Goal: Task Accomplishment & Management: Use online tool/utility

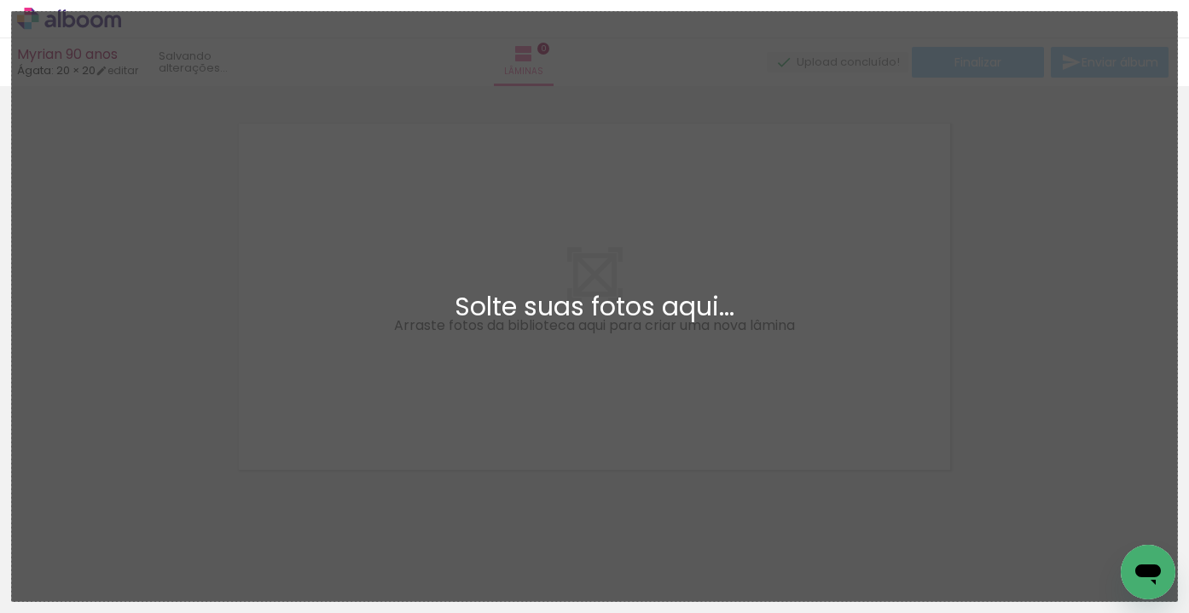
scroll to position [21, 0]
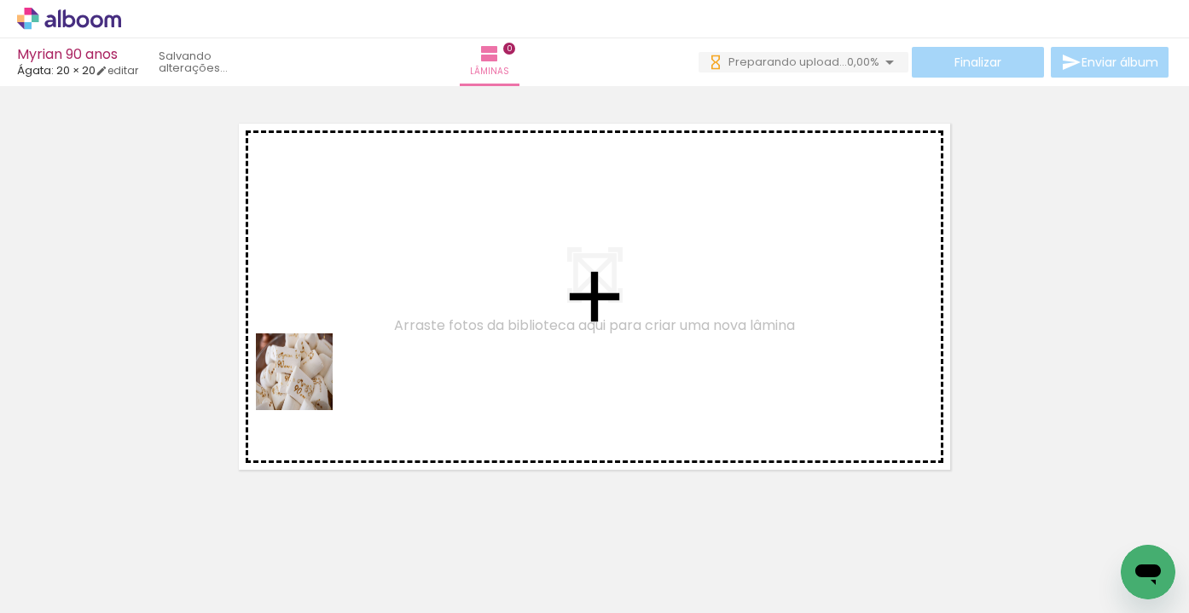
drag, startPoint x: 179, startPoint y: 576, endPoint x: 333, endPoint y: 356, distance: 268.2
click at [333, 356] on quentale-workspace at bounding box center [594, 306] width 1189 height 613
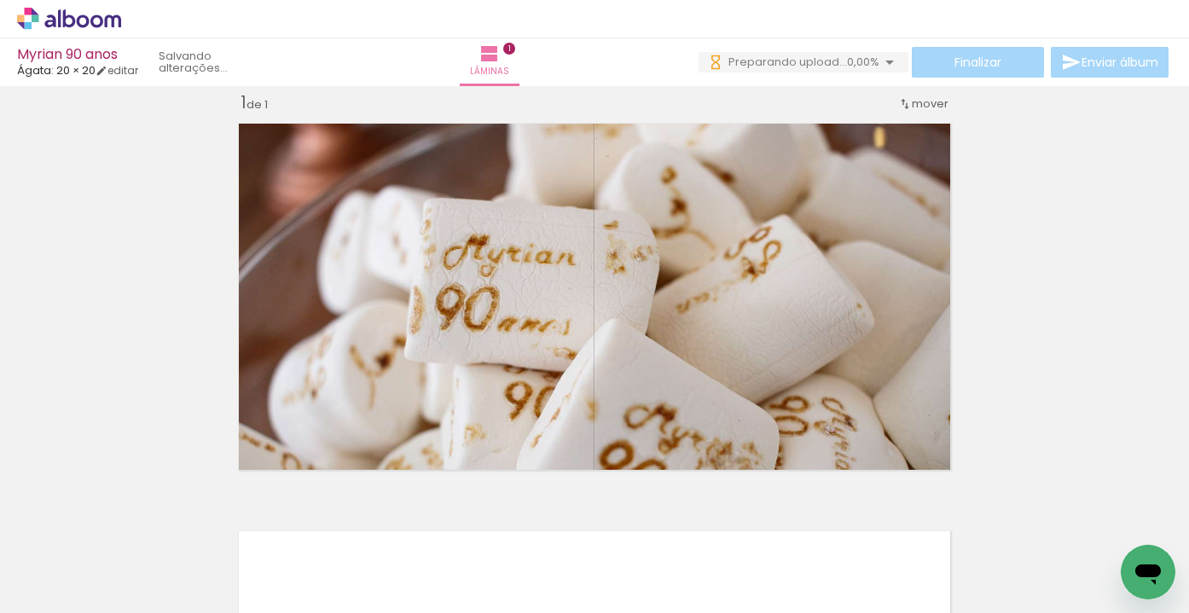
scroll to position [429, 0]
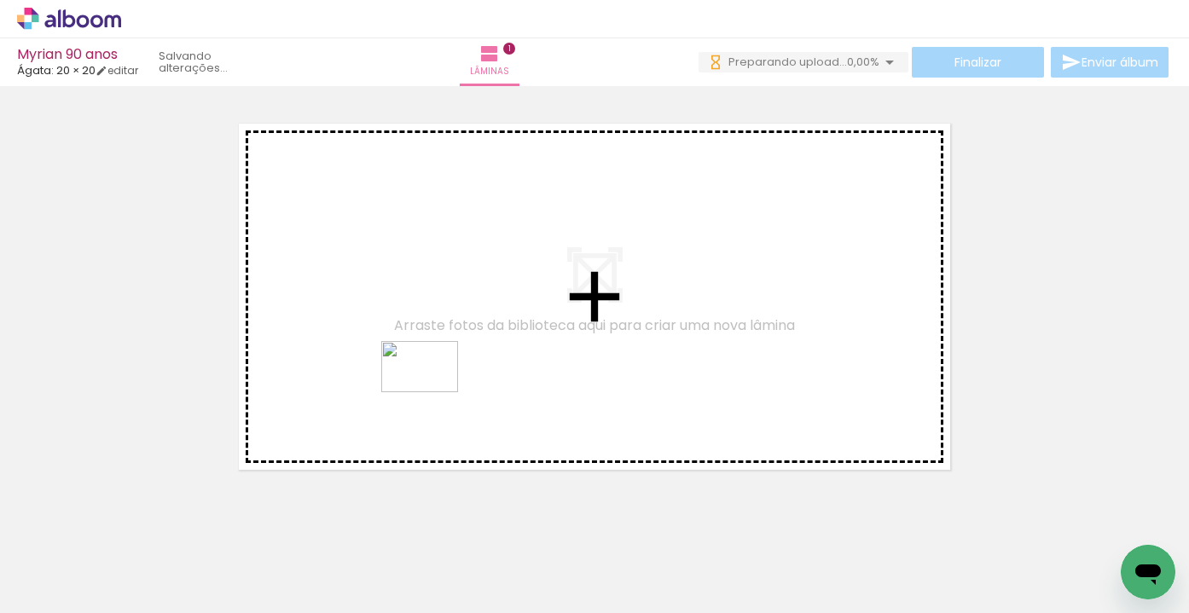
drag, startPoint x: 285, startPoint y: 568, endPoint x: 438, endPoint y: 377, distance: 245.0
click at [438, 386] on quentale-workspace at bounding box center [594, 306] width 1189 height 613
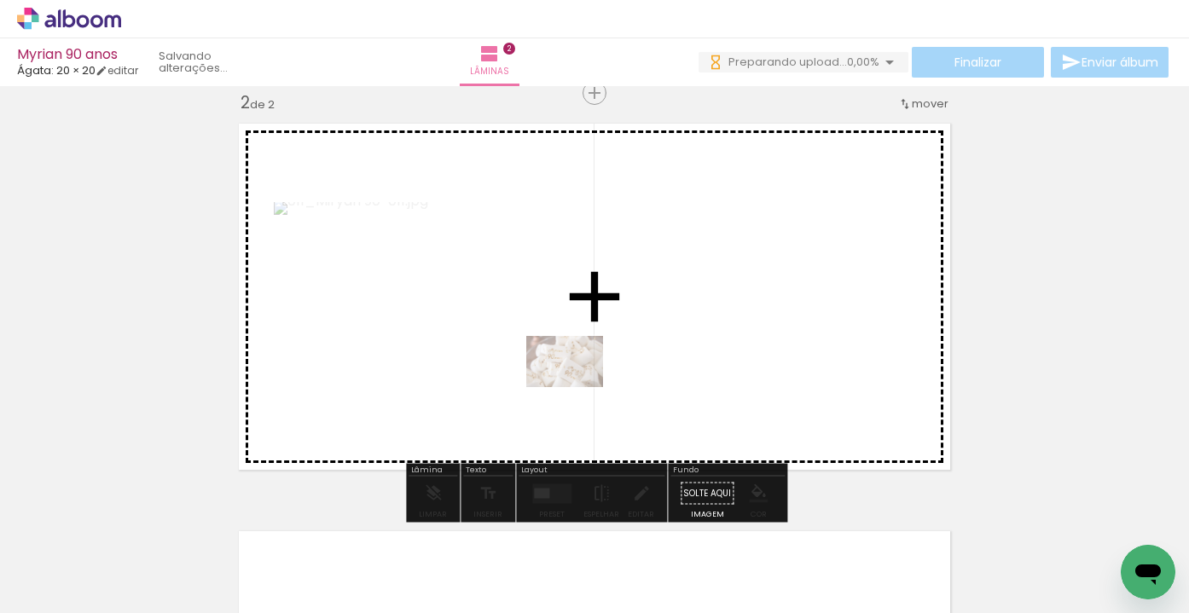
drag, startPoint x: 208, startPoint y: 564, endPoint x: 578, endPoint y: 380, distance: 413.0
click at [577, 385] on quentale-workspace at bounding box center [594, 306] width 1189 height 613
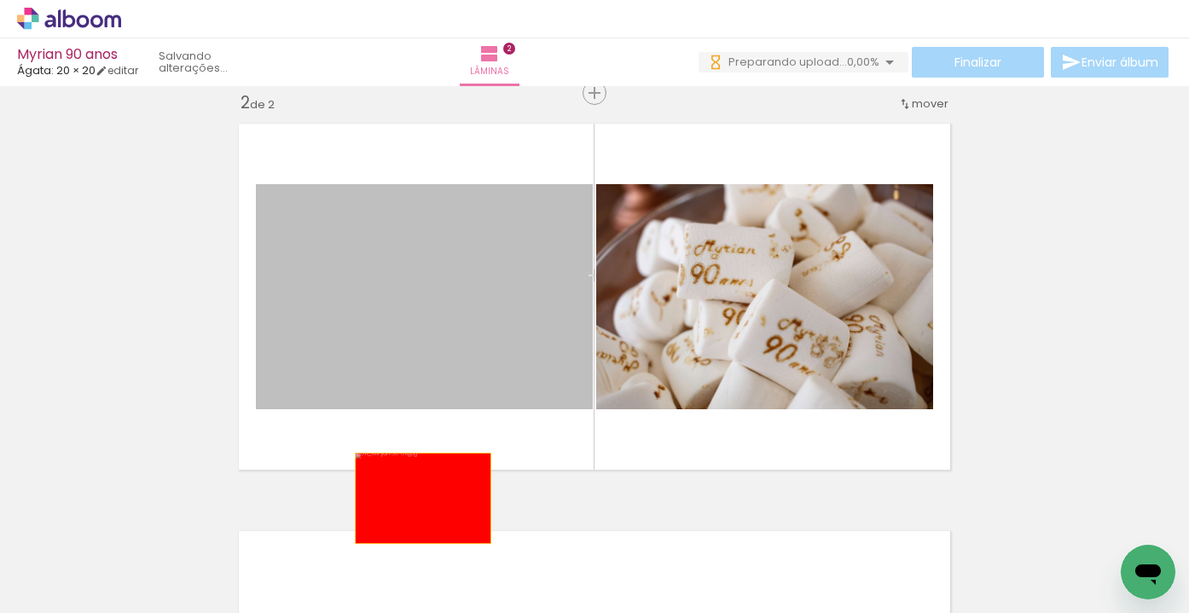
drag, startPoint x: 578, startPoint y: 380, endPoint x: 423, endPoint y: 498, distance: 194.7
click at [423, 498] on div "Inserir lâmina 1 de 2 Inserir lâmina 2 de 2" at bounding box center [594, 275] width 1189 height 1224
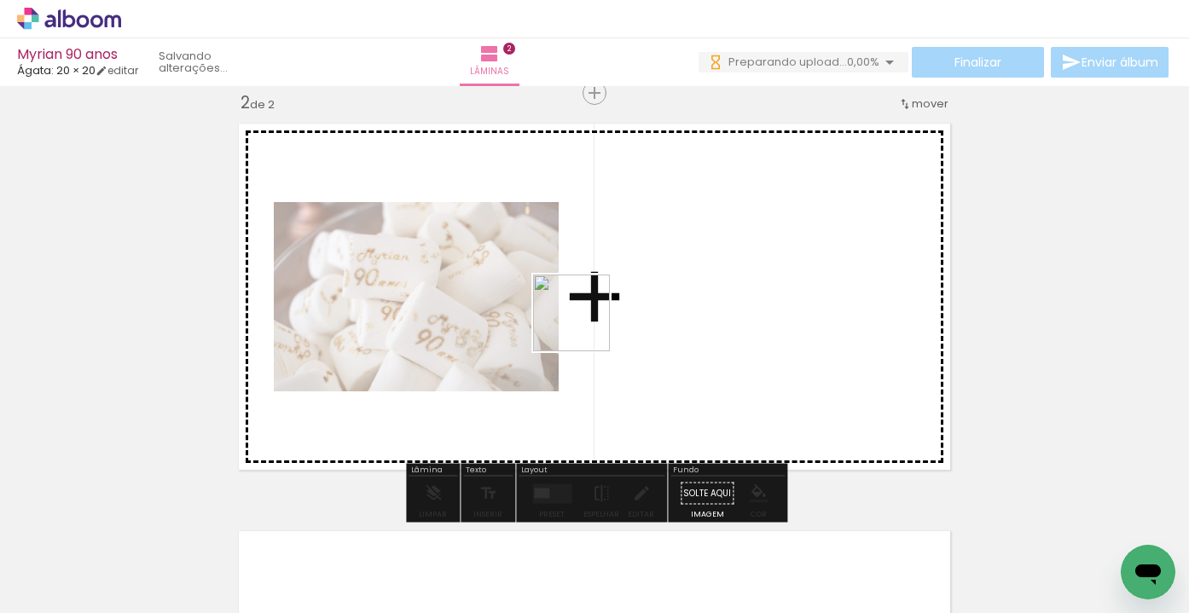
drag, startPoint x: 361, startPoint y: 558, endPoint x: 690, endPoint y: 304, distance: 415.3
click at [625, 321] on quentale-workspace at bounding box center [594, 306] width 1189 height 613
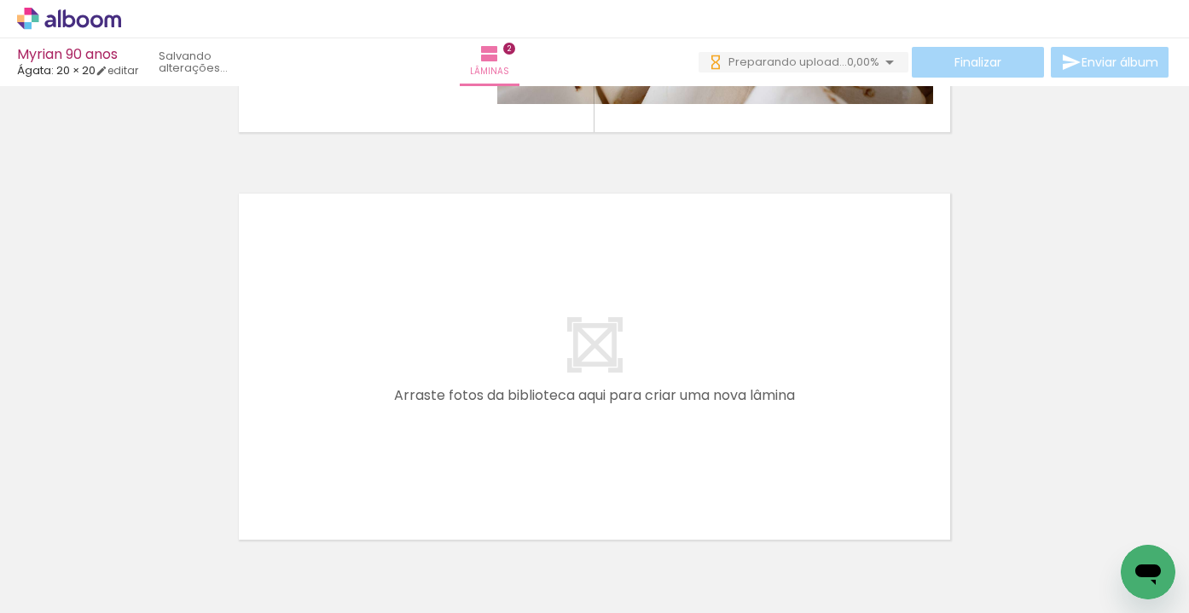
scroll to position [770, 0]
drag, startPoint x: 265, startPoint y: 572, endPoint x: 294, endPoint y: 371, distance: 203.3
click at [294, 371] on quentale-workspace at bounding box center [594, 306] width 1189 height 613
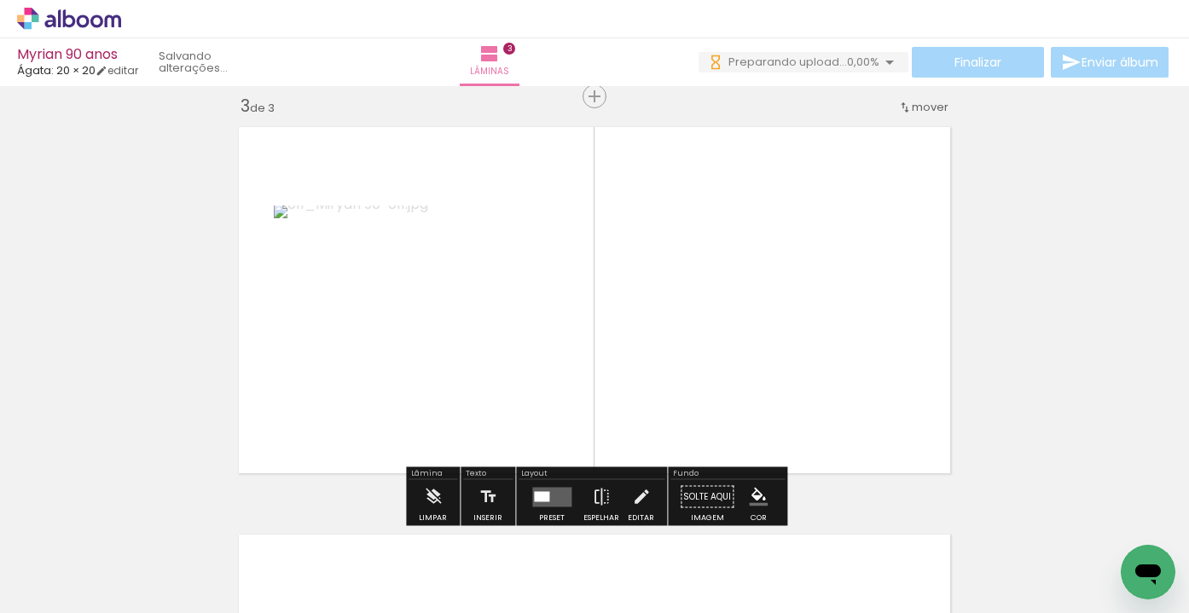
scroll to position [836, 0]
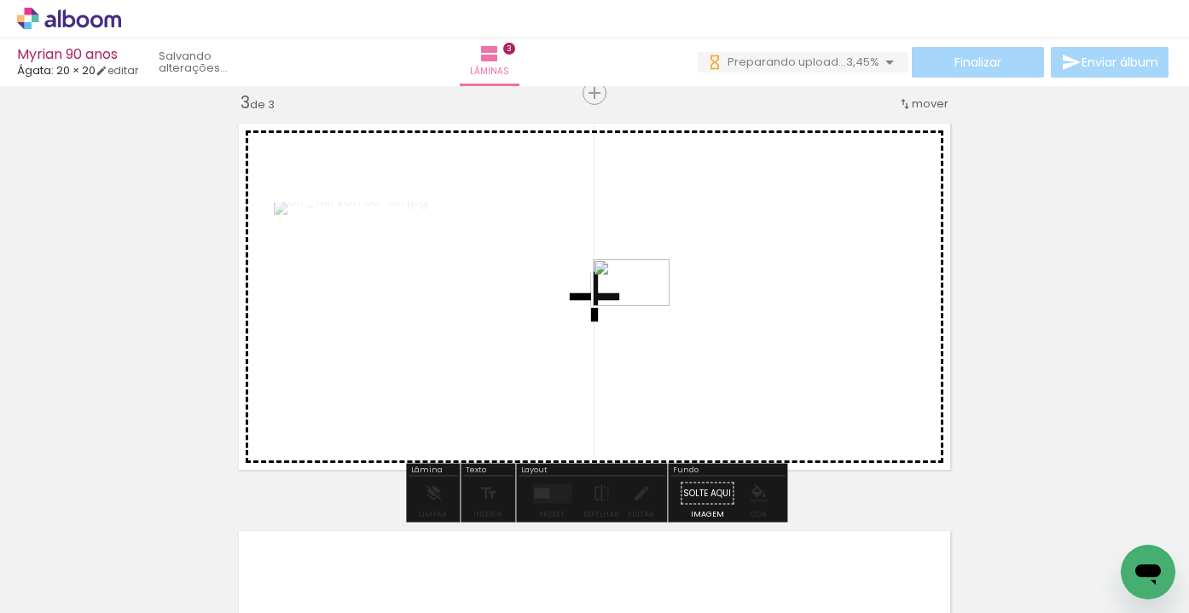
drag, startPoint x: 472, startPoint y: 558, endPoint x: 644, endPoint y: 310, distance: 301.6
click at [644, 310] on quentale-workspace at bounding box center [594, 306] width 1189 height 613
drag, startPoint x: 934, startPoint y: 559, endPoint x: 848, endPoint y: 377, distance: 201.8
click at [848, 376] on quentale-workspace at bounding box center [594, 306] width 1189 height 613
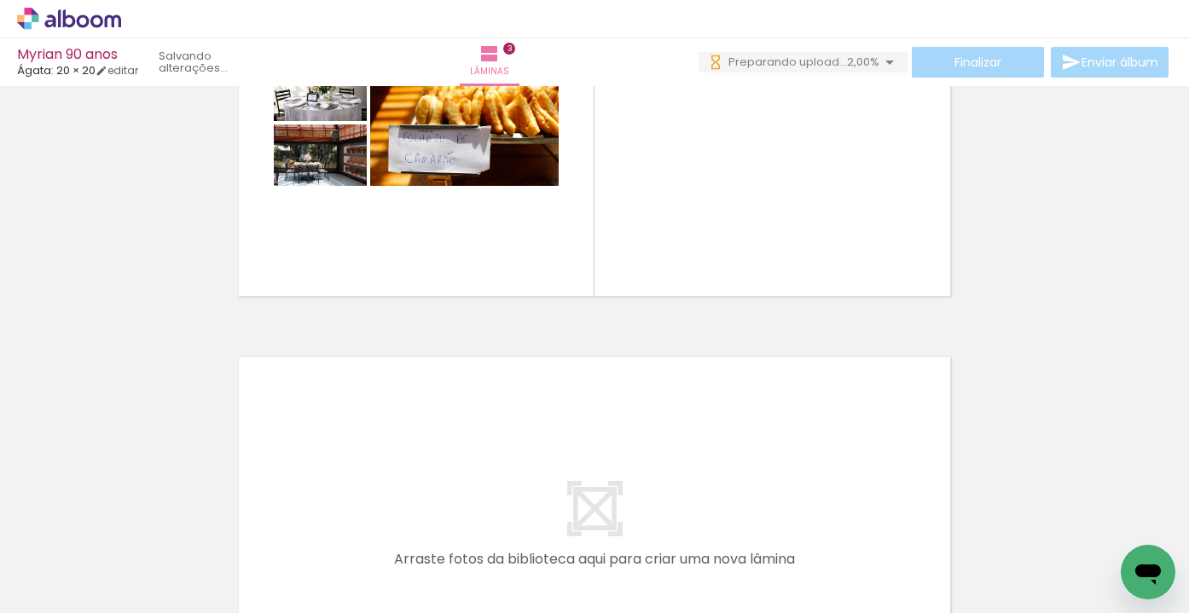
scroll to position [1041, 0]
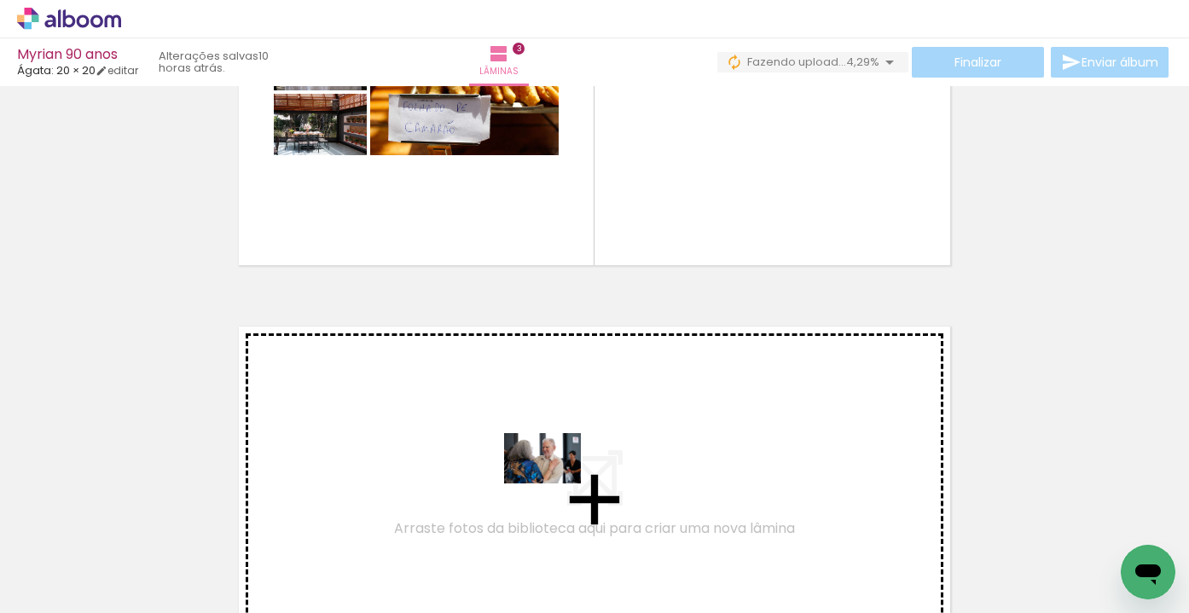
drag, startPoint x: 563, startPoint y: 551, endPoint x: 553, endPoint y: 479, distance: 72.2
click at [553, 479] on quentale-workspace at bounding box center [594, 306] width 1189 height 613
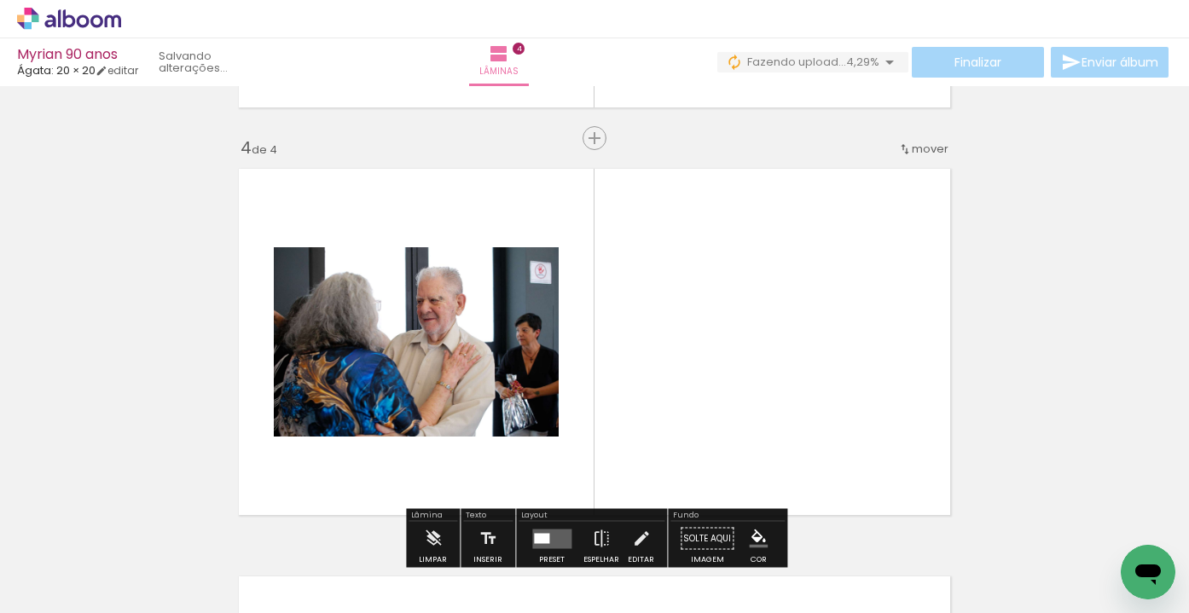
scroll to position [1244, 0]
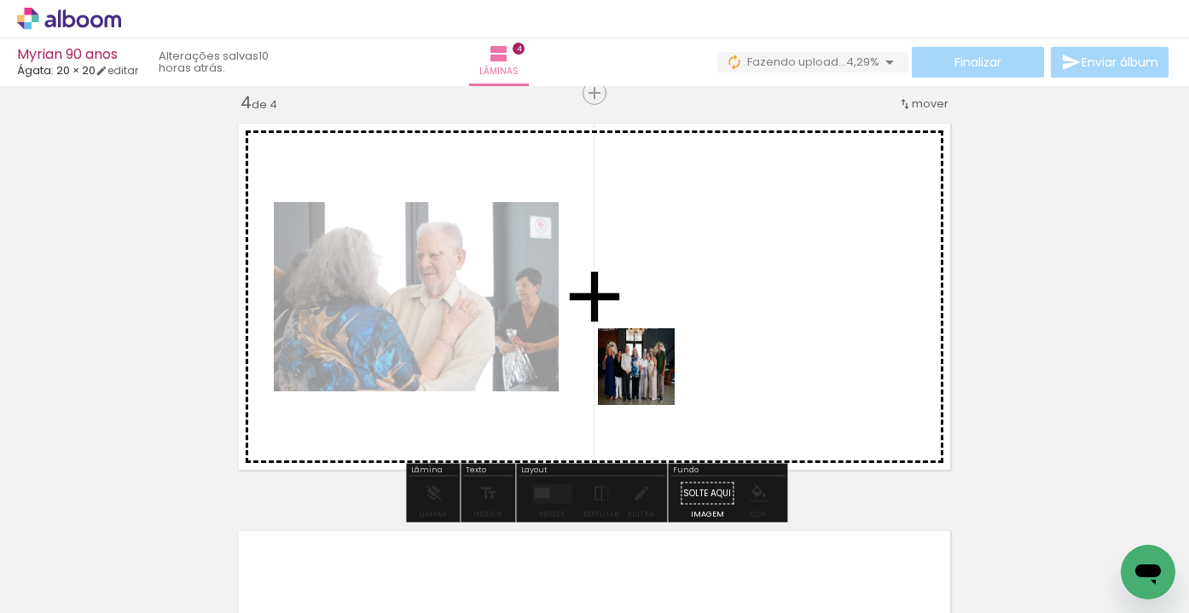
drag, startPoint x: 628, startPoint y: 549, endPoint x: 650, endPoint y: 363, distance: 187.1
click at [650, 363] on quentale-workspace at bounding box center [594, 306] width 1189 height 613
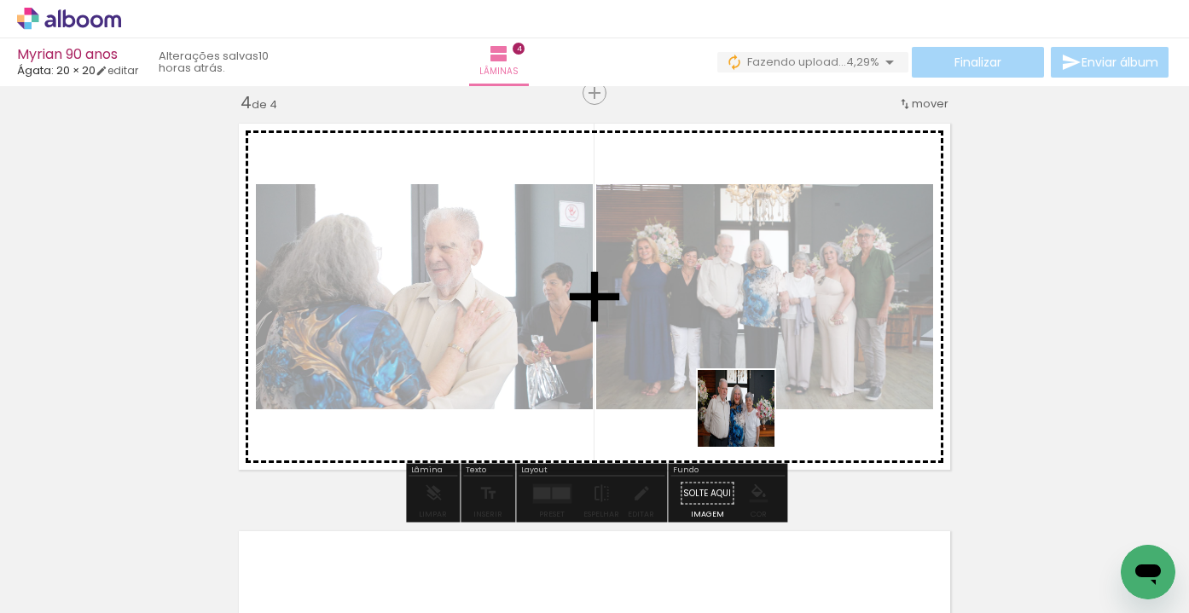
drag, startPoint x: 749, startPoint y: 558, endPoint x: 752, endPoint y: 405, distance: 152.7
click at [752, 405] on quentale-workspace at bounding box center [594, 306] width 1189 height 613
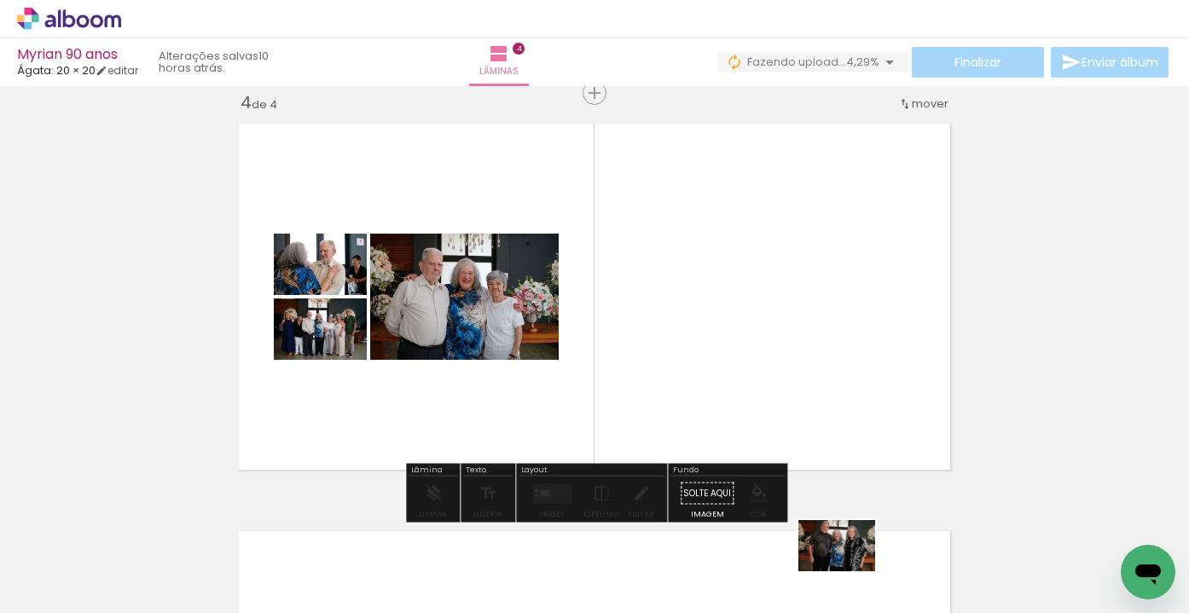
drag, startPoint x: 851, startPoint y: 551, endPoint x: 848, endPoint y: 577, distance: 26.7
click at [848, 577] on div at bounding box center [839, 556] width 84 height 56
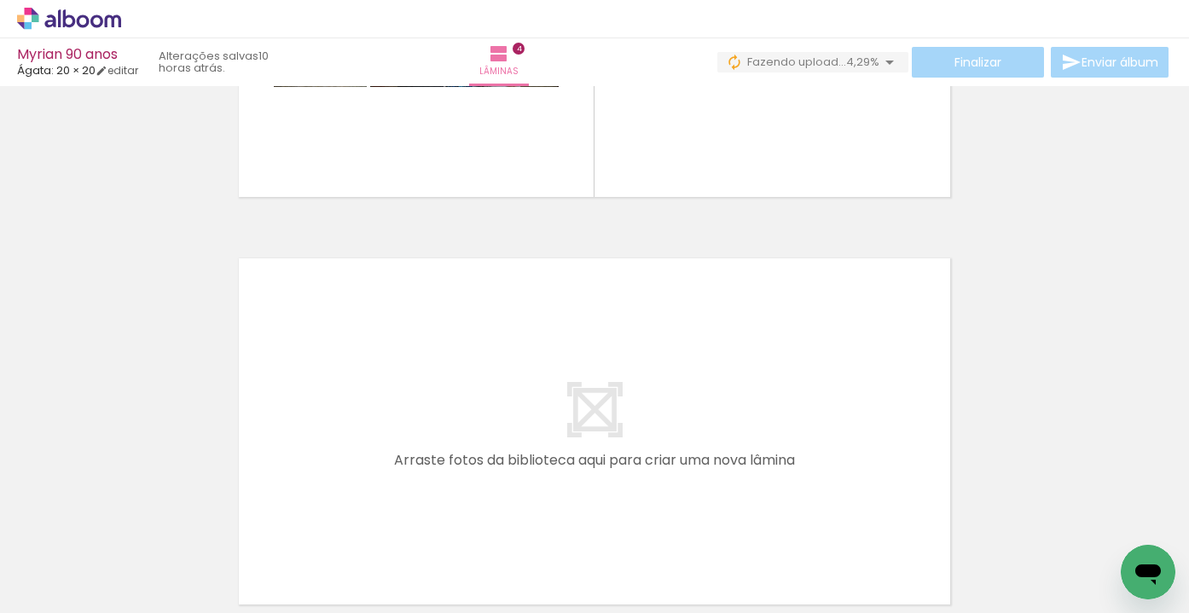
scroll to position [1551, 0]
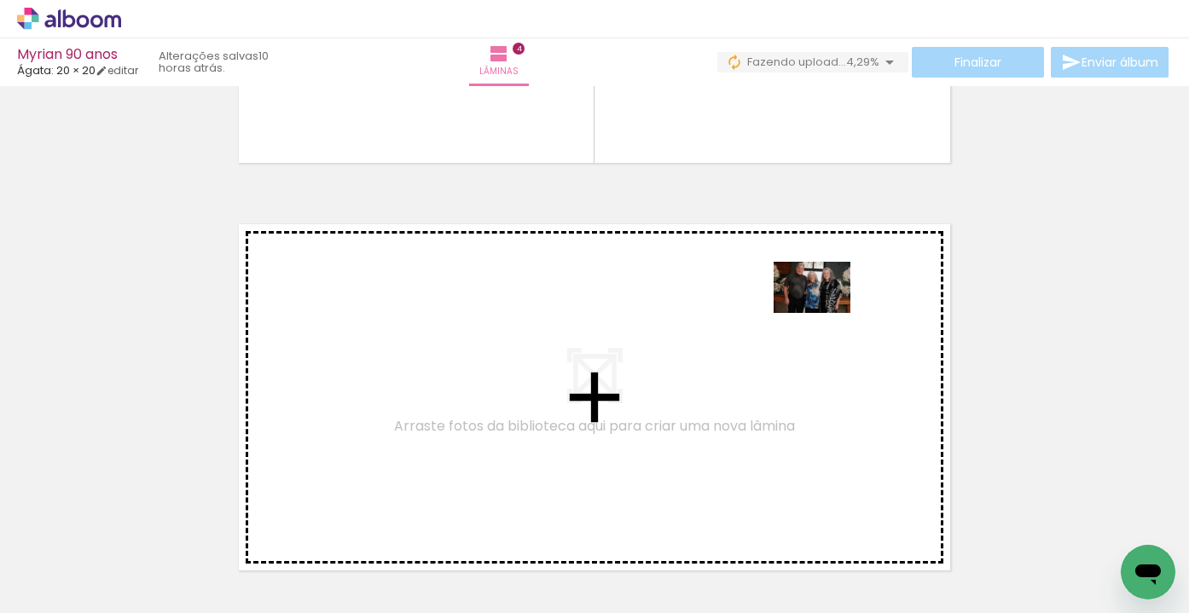
drag, startPoint x: 844, startPoint y: 571, endPoint x: 824, endPoint y: 313, distance: 259.1
click at [824, 313] on quentale-workspace at bounding box center [594, 306] width 1189 height 613
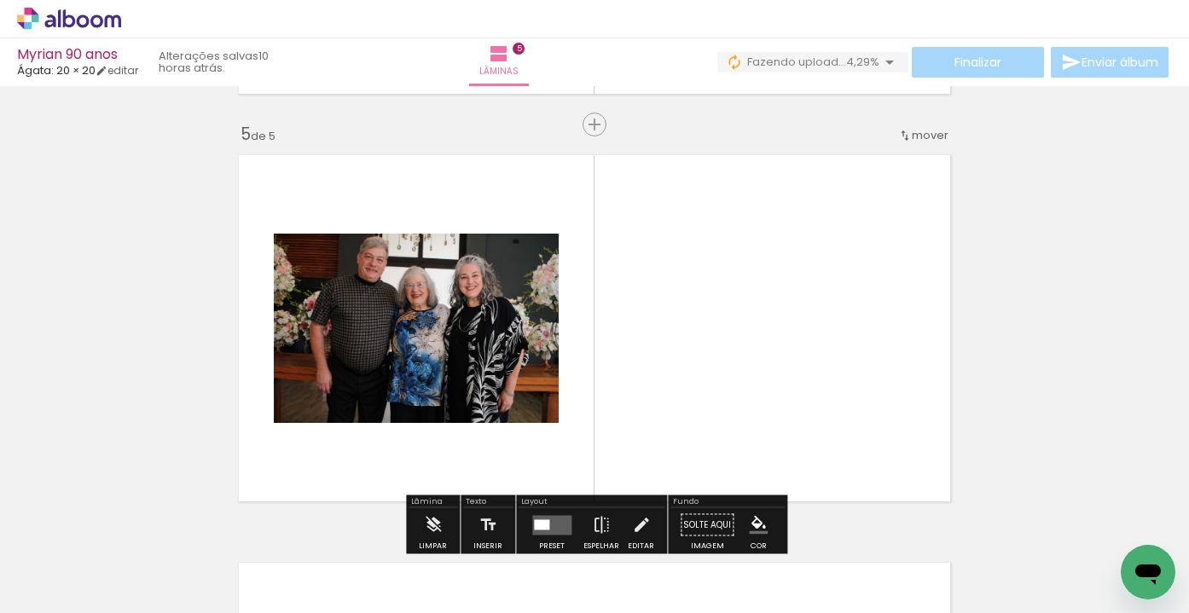
scroll to position [1652, 0]
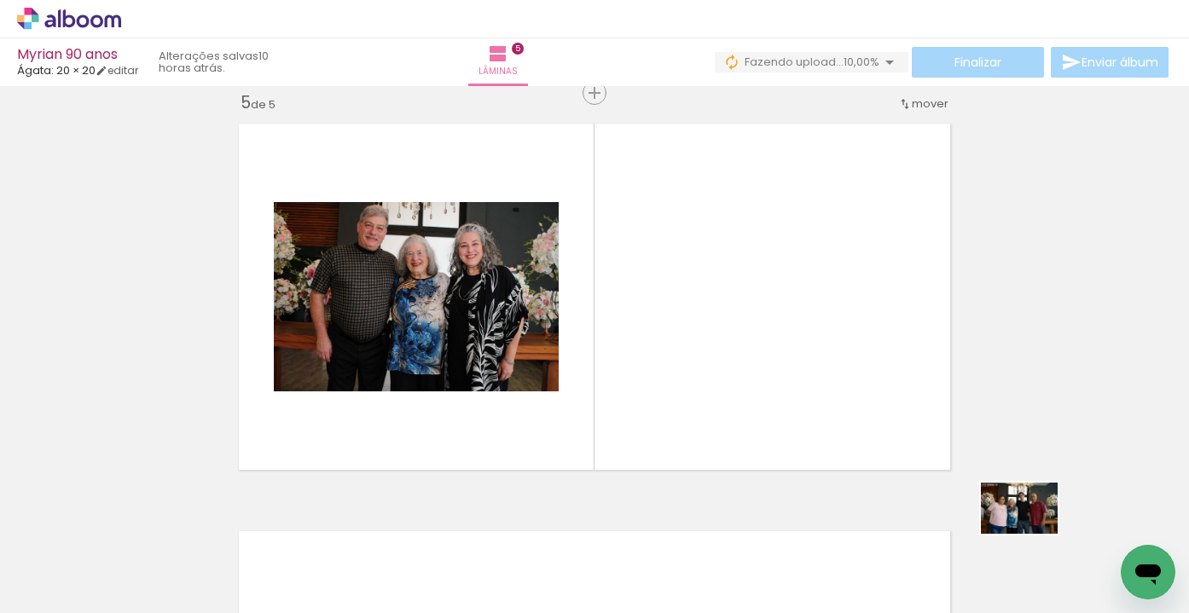
drag, startPoint x: 1031, startPoint y: 558, endPoint x: 1032, endPoint y: 534, distance: 23.9
click at [1032, 534] on div at bounding box center [1030, 556] width 84 height 56
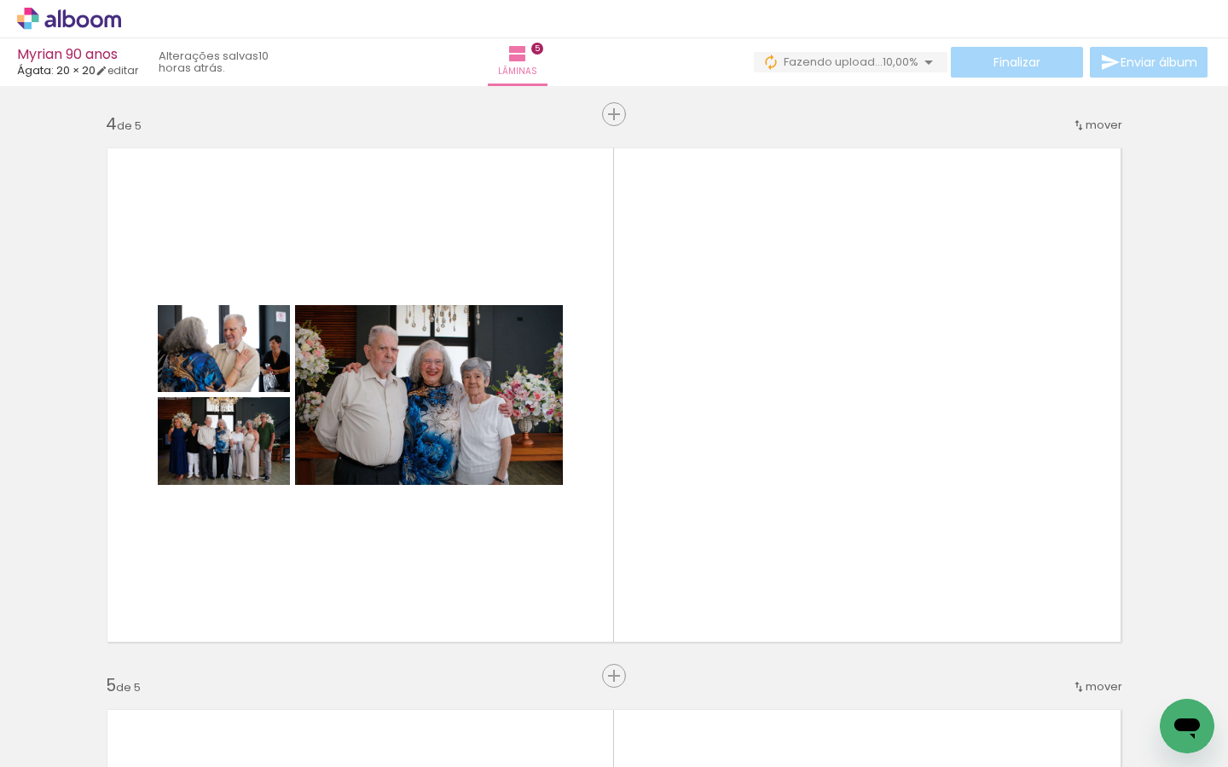
scroll to position [2303, 0]
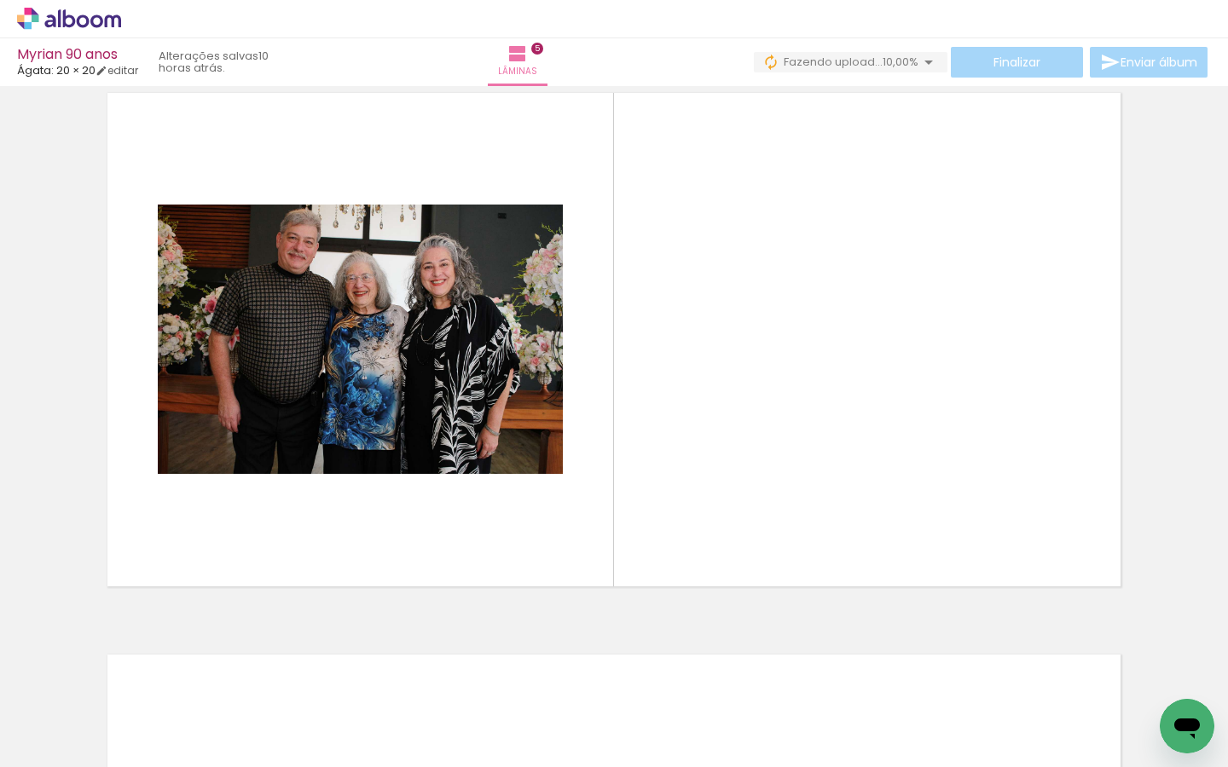
click at [1002, 612] on div at bounding box center [1030, 710] width 84 height 56
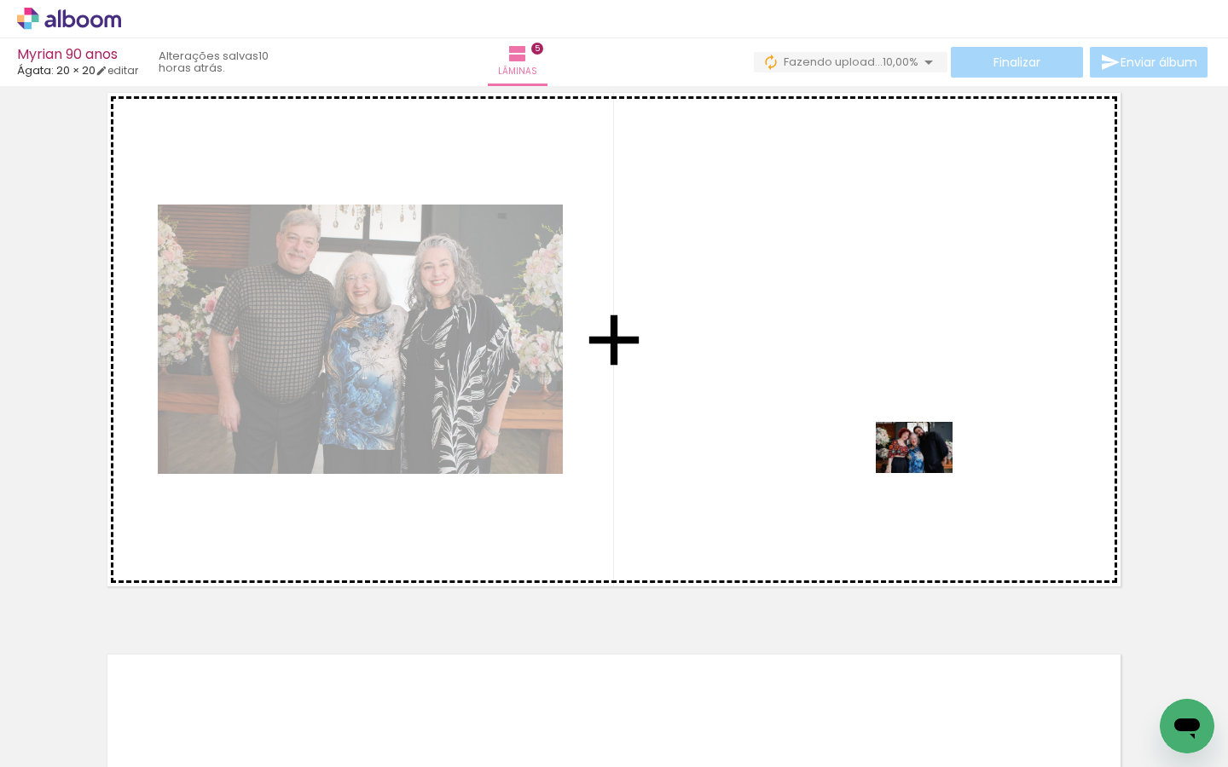
drag, startPoint x: 1002, startPoint y: 707, endPoint x: 922, endPoint y: 458, distance: 261.6
click at [922, 458] on quentale-workspace at bounding box center [614, 383] width 1228 height 767
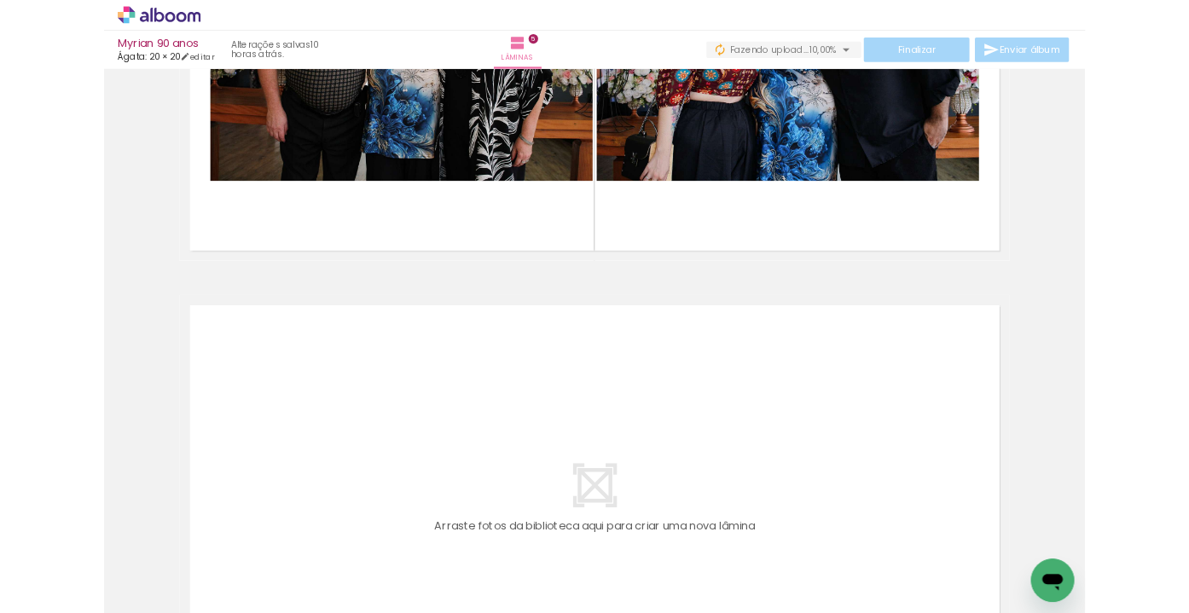
scroll to position [2092, 0]
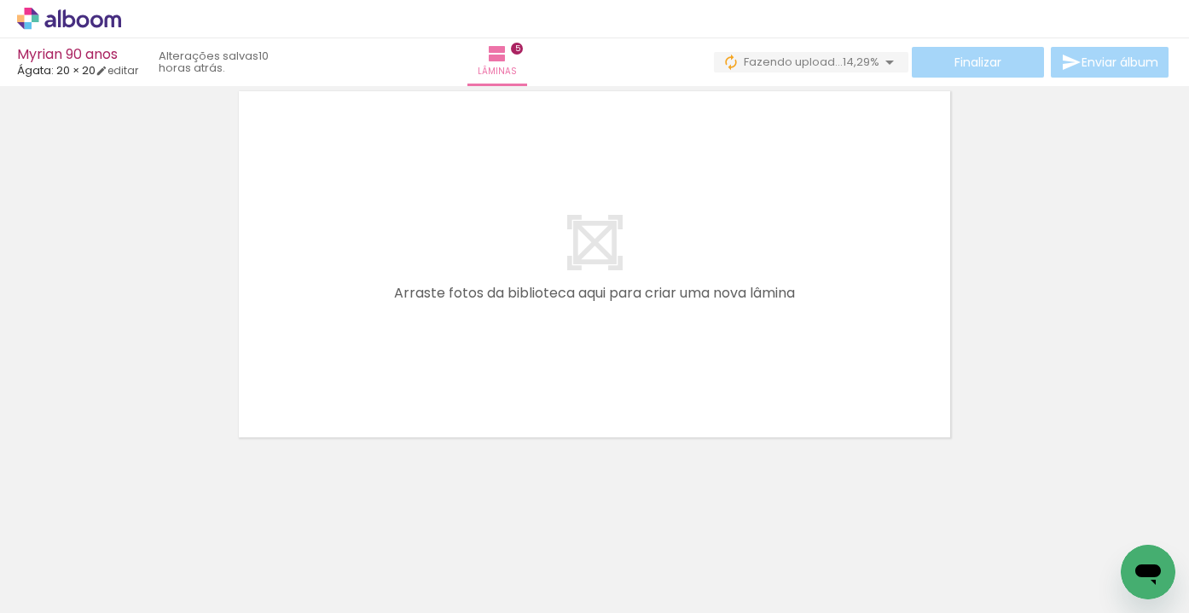
click at [855, 558] on iron-image at bounding box center [826, 556] width 60 height 88
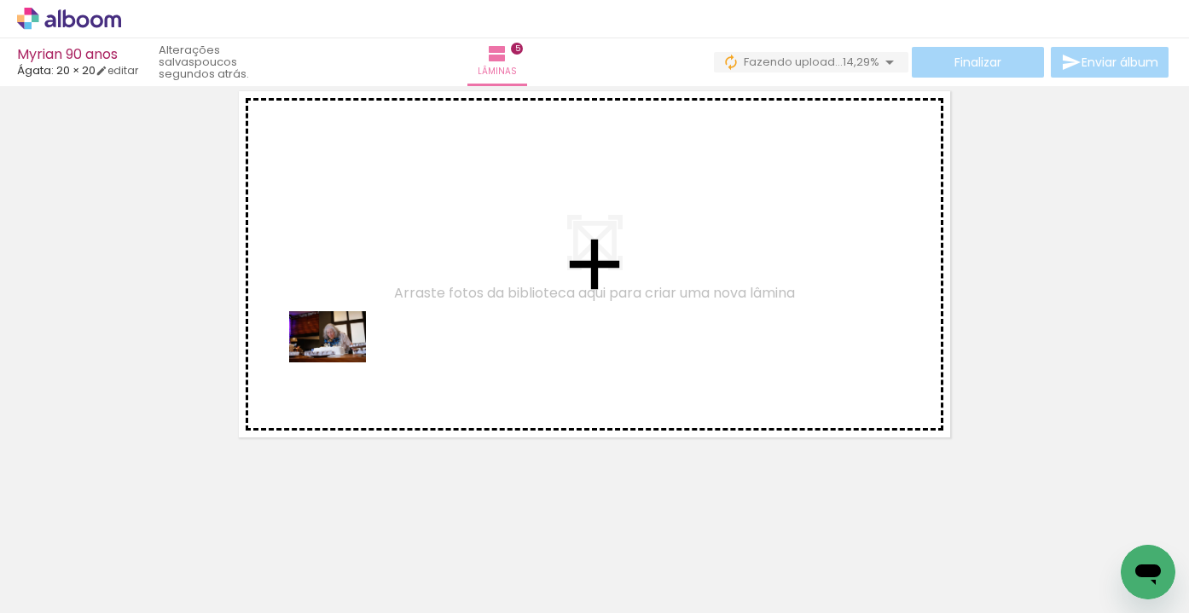
drag, startPoint x: 286, startPoint y: 577, endPoint x: 351, endPoint y: 401, distance: 188.3
click at [341, 362] on quentale-workspace at bounding box center [594, 306] width 1189 height 613
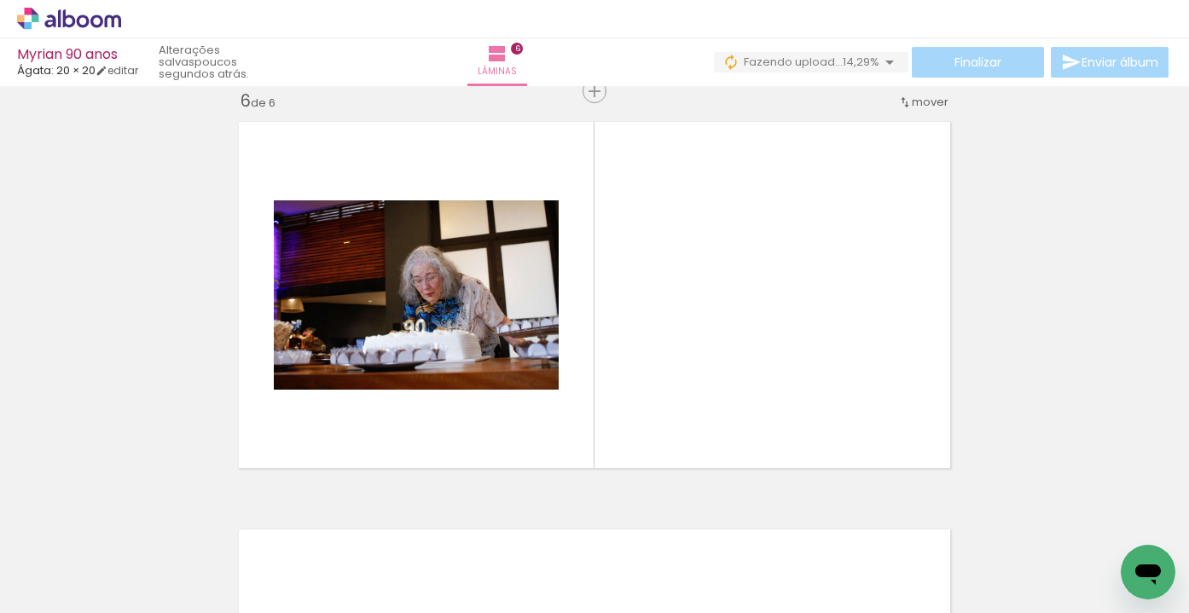
scroll to position [2059, 0]
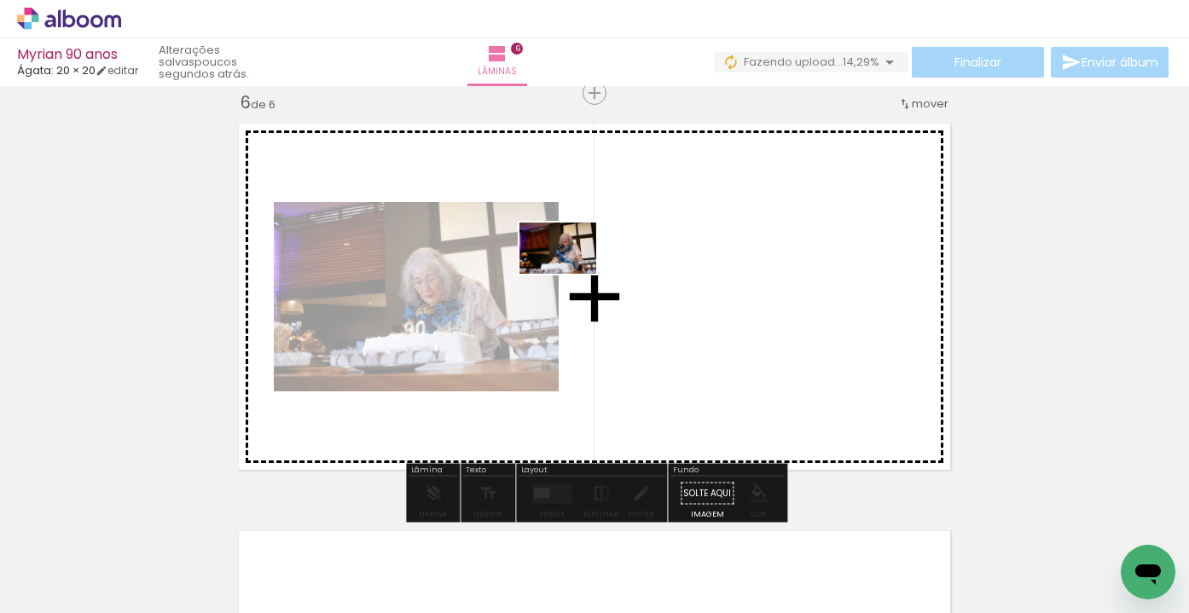
drag, startPoint x: 414, startPoint y: 575, endPoint x: 571, endPoint y: 273, distance: 340.2
click at [571, 273] on quentale-workspace at bounding box center [594, 306] width 1189 height 613
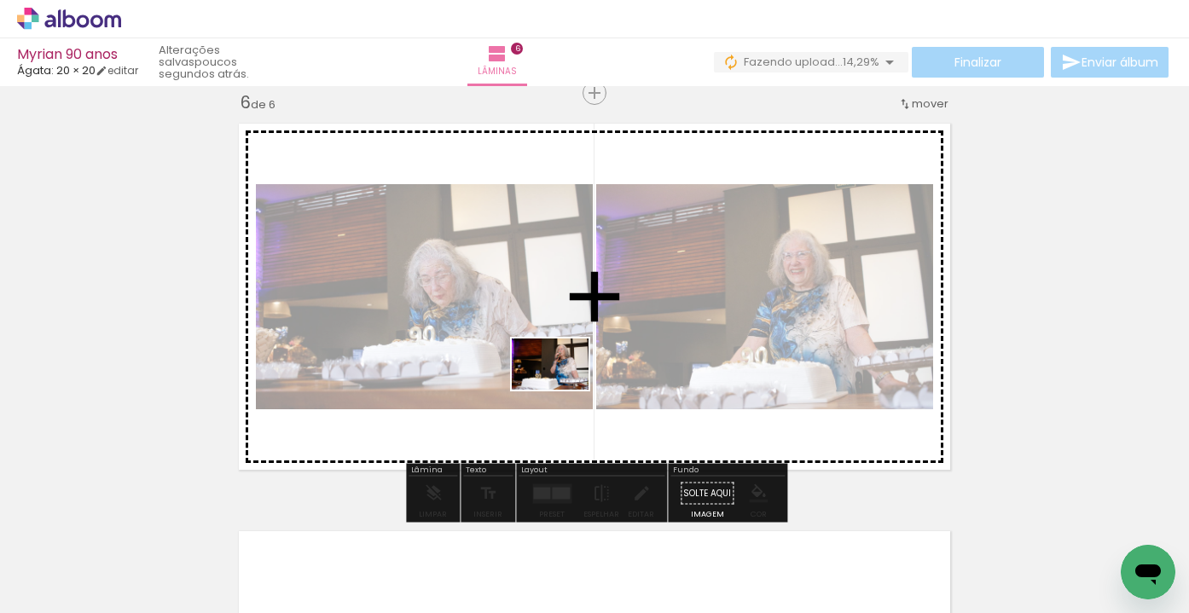
drag, startPoint x: 515, startPoint y: 570, endPoint x: 564, endPoint y: 386, distance: 190.5
click at [564, 387] on quentale-workspace at bounding box center [594, 306] width 1189 height 613
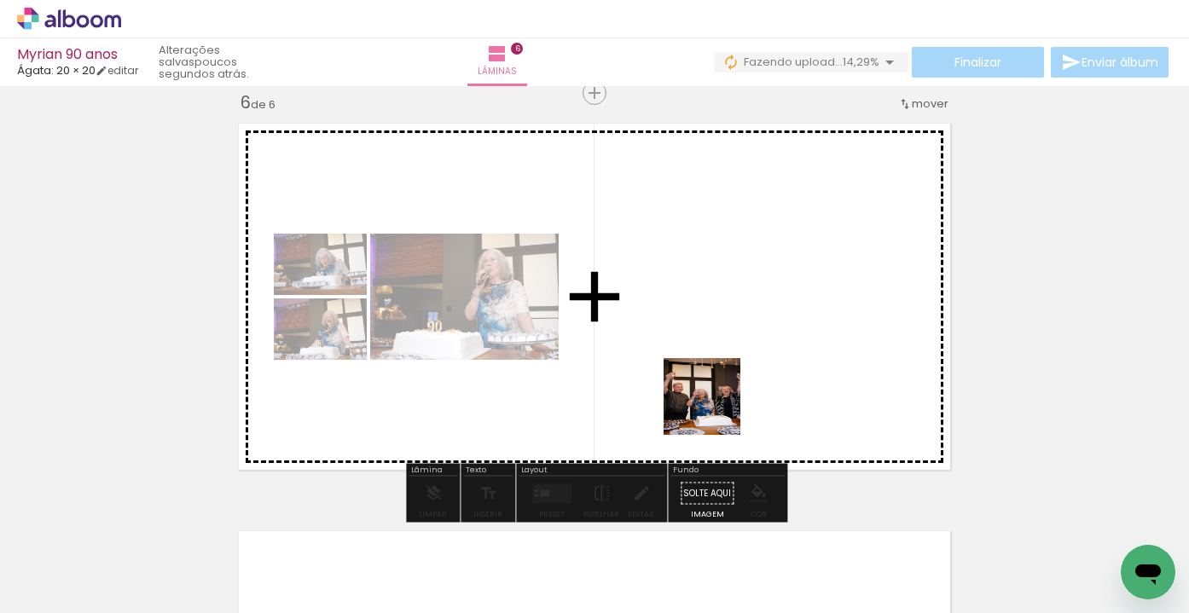
drag, startPoint x: 696, startPoint y: 563, endPoint x: 723, endPoint y: 362, distance: 203.1
click at [723, 362] on quentale-workspace at bounding box center [594, 306] width 1189 height 613
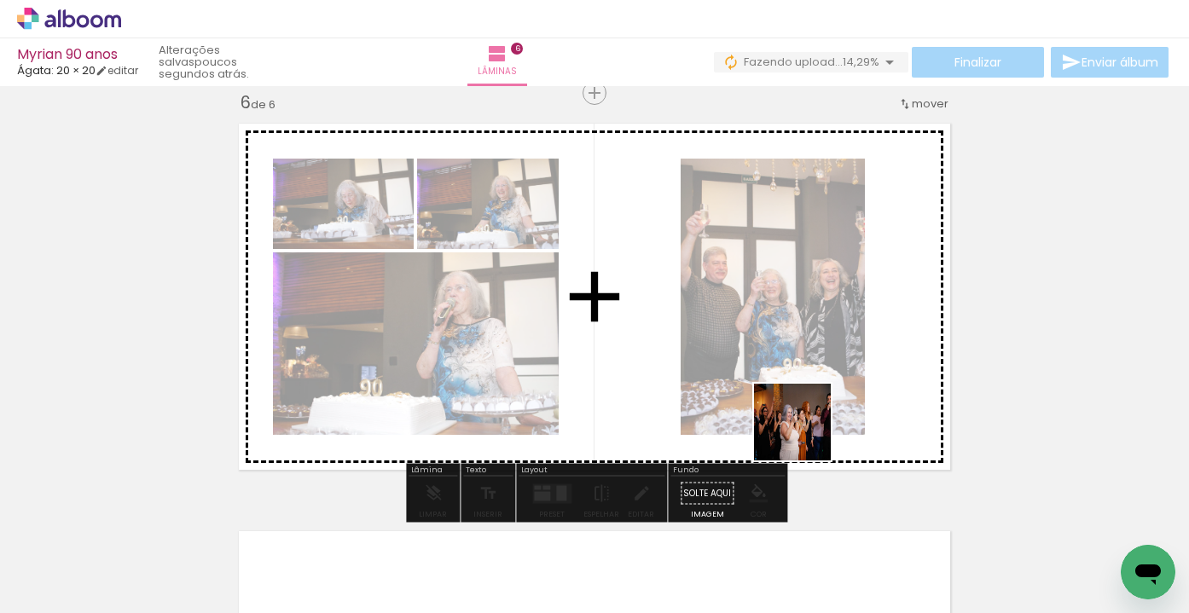
drag, startPoint x: 815, startPoint y: 574, endPoint x: 801, endPoint y: 378, distance: 196.6
click at [801, 378] on quentale-workspace at bounding box center [594, 306] width 1189 height 613
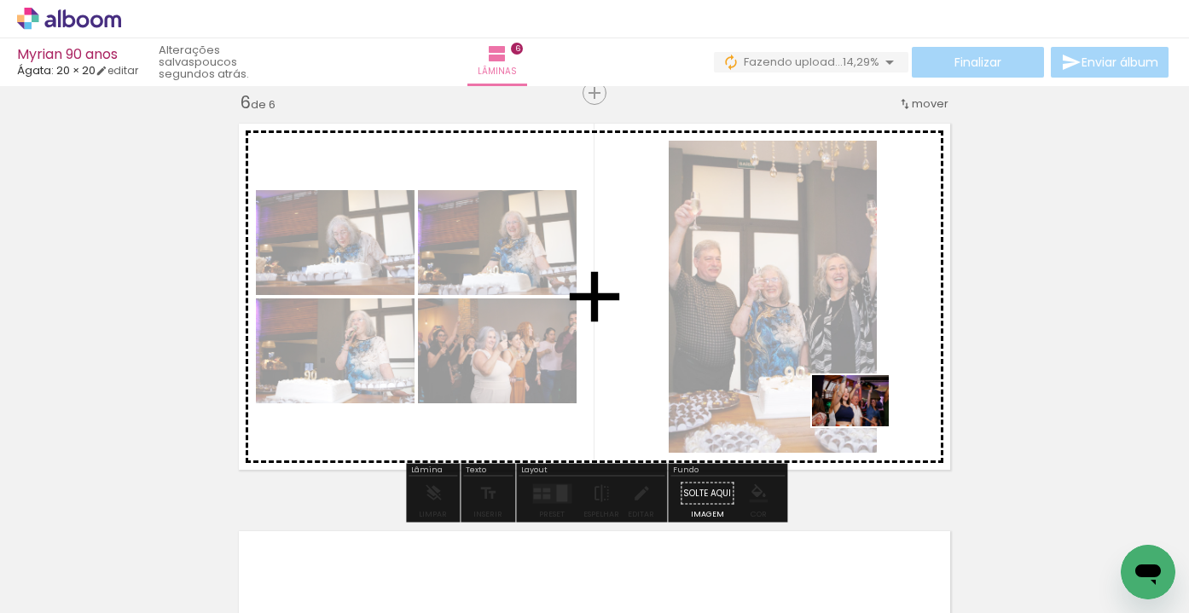
drag, startPoint x: 877, startPoint y: 572, endPoint x: 863, endPoint y: 415, distance: 157.6
click at [863, 415] on quentale-workspace at bounding box center [594, 306] width 1189 height 613
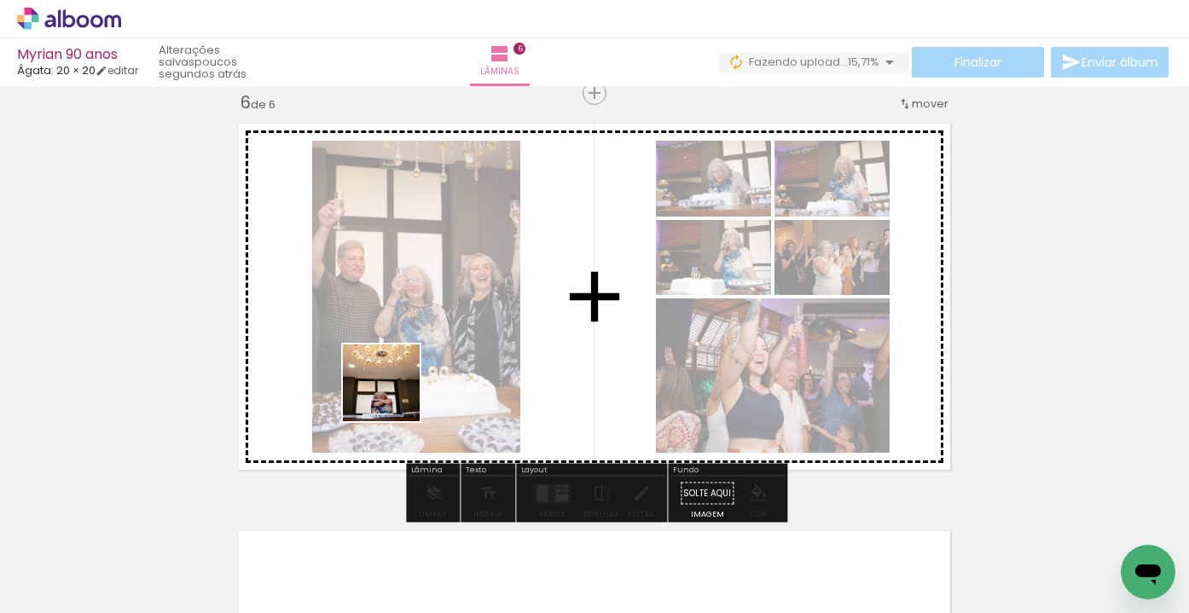
drag, startPoint x: 225, startPoint y: 580, endPoint x: 419, endPoint y: 361, distance: 292.9
click at [419, 361] on quentale-workspace at bounding box center [594, 306] width 1189 height 613
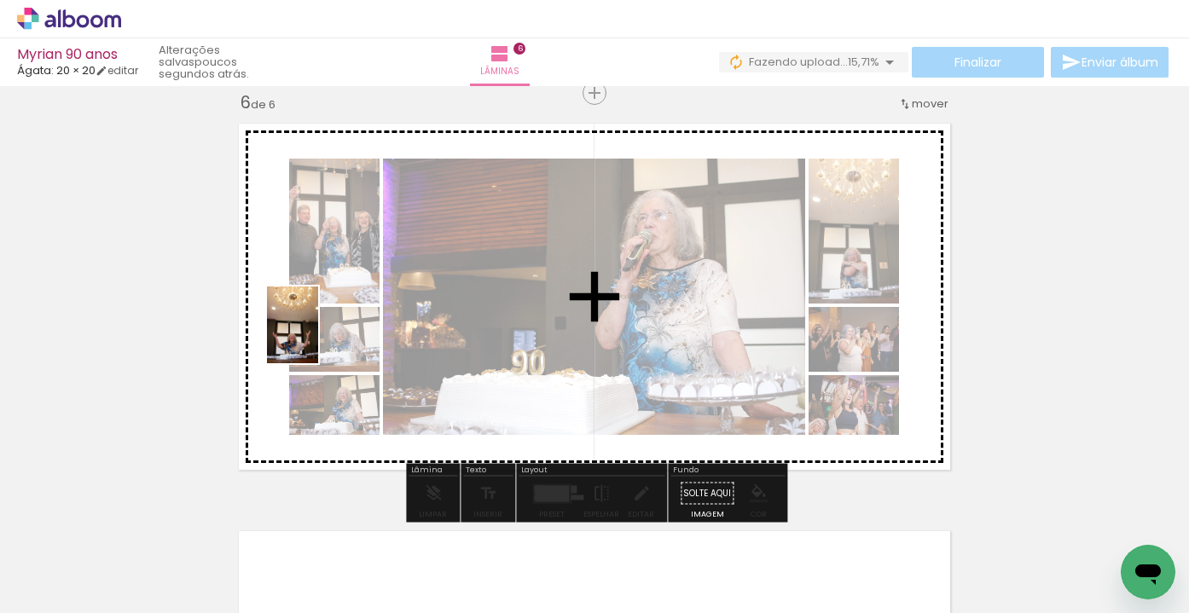
drag, startPoint x: 139, startPoint y: 568, endPoint x: 320, endPoint y: 334, distance: 295.4
click at [318, 337] on quentale-workspace at bounding box center [594, 306] width 1189 height 613
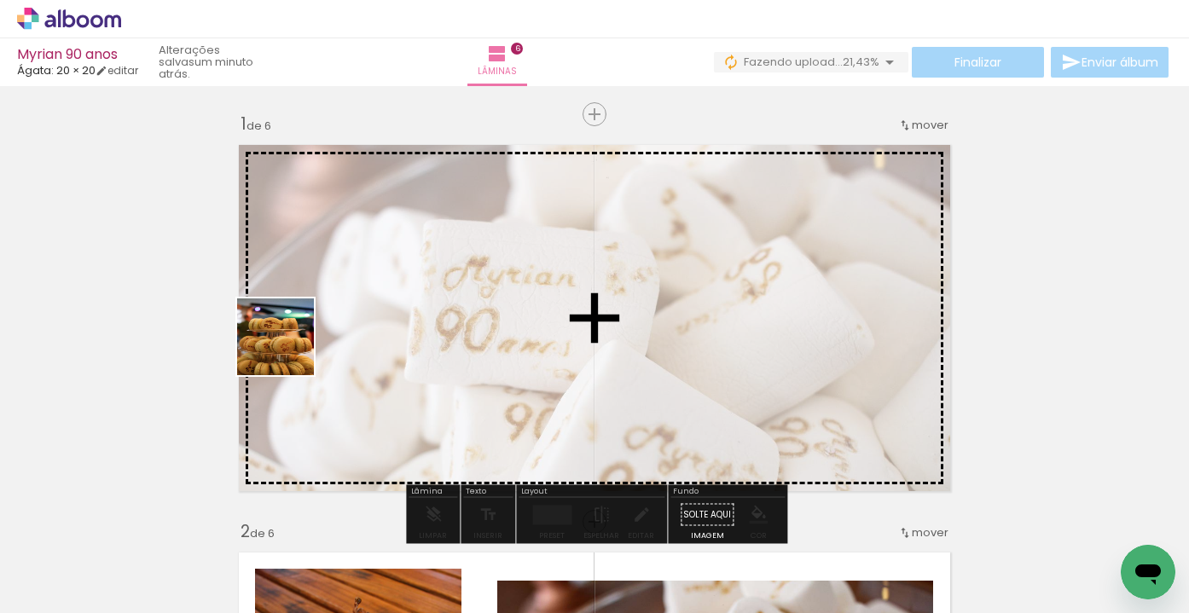
drag, startPoint x: 212, startPoint y: 596, endPoint x: 301, endPoint y: 321, distance: 288.5
click at [301, 321] on quentale-workspace at bounding box center [594, 306] width 1189 height 613
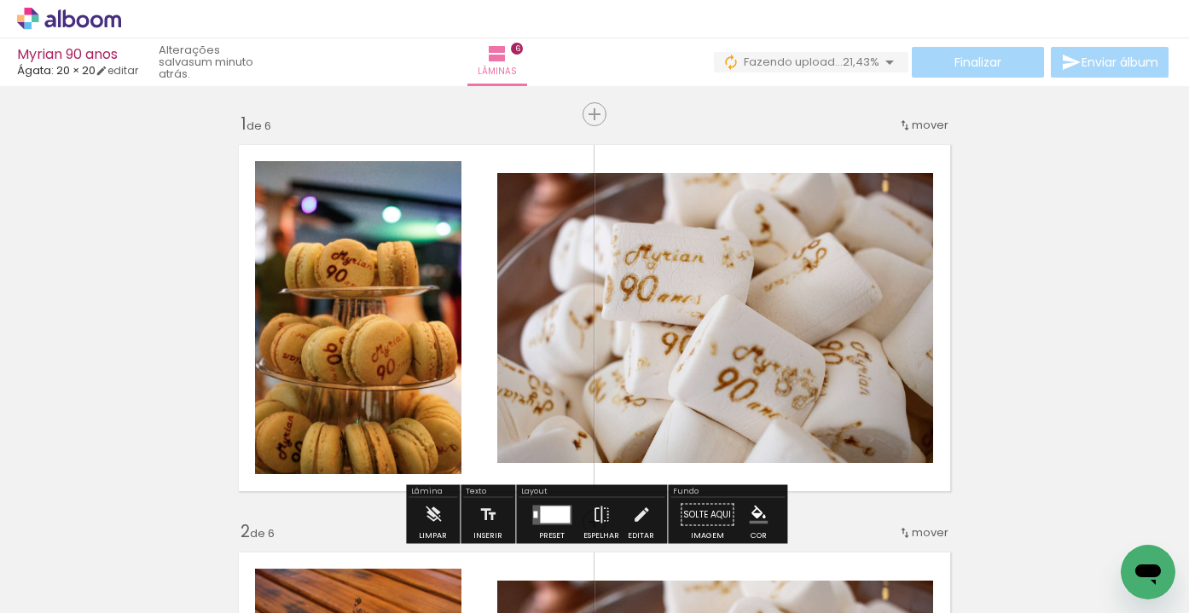
click at [167, 594] on quentale-thumb at bounding box center [204, 555] width 95 height 98
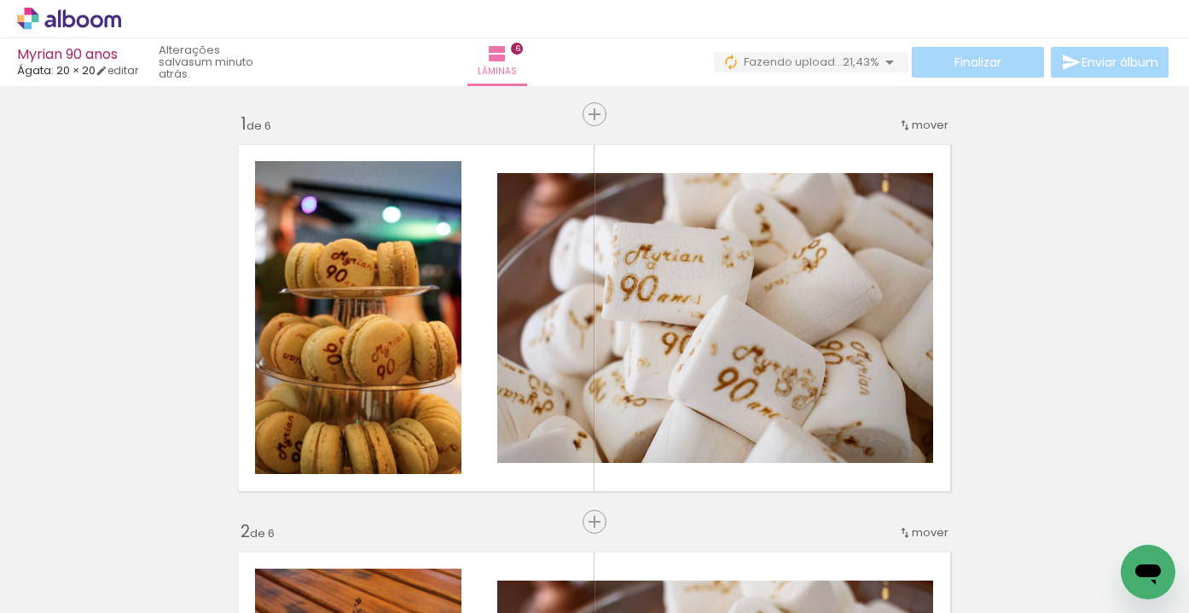
scroll to position [0, 4311]
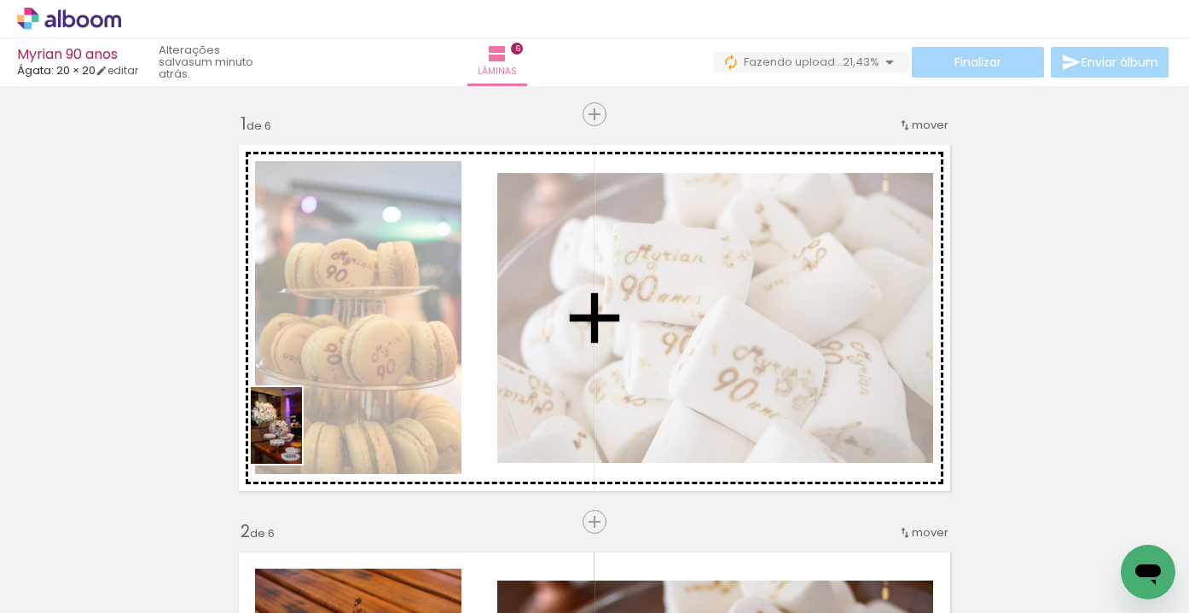
drag, startPoint x: 262, startPoint y: 584, endPoint x: 302, endPoint y: 437, distance: 152.9
click at [302, 437] on quentale-workspace at bounding box center [594, 306] width 1189 height 613
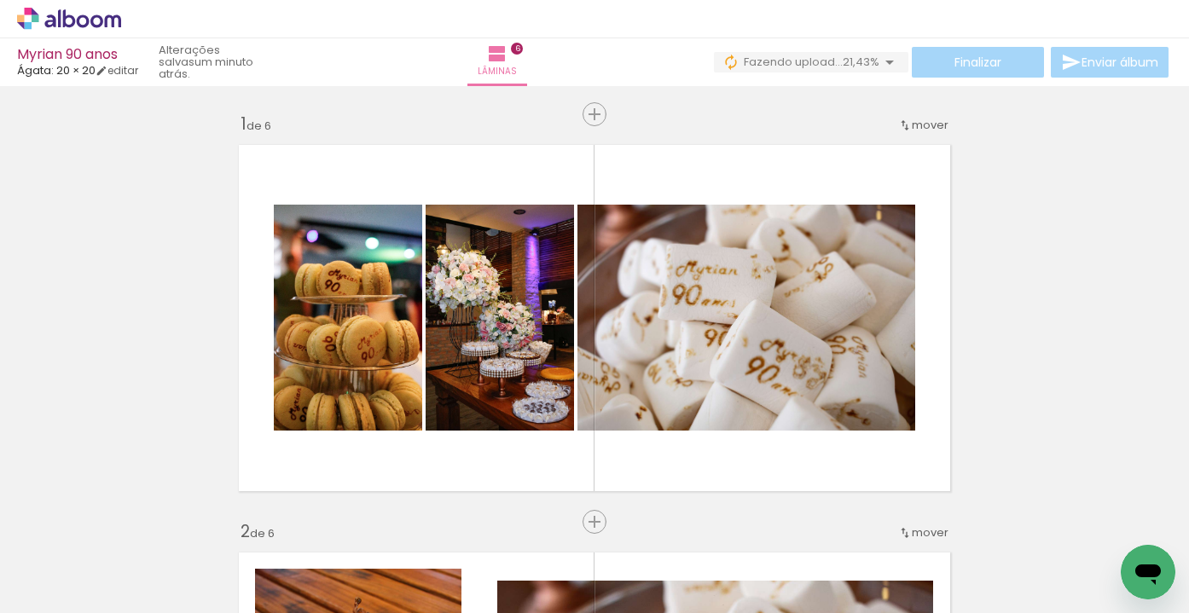
click at [605, 109] on span "Inserir lâmina" at bounding box center [638, 114] width 67 height 11
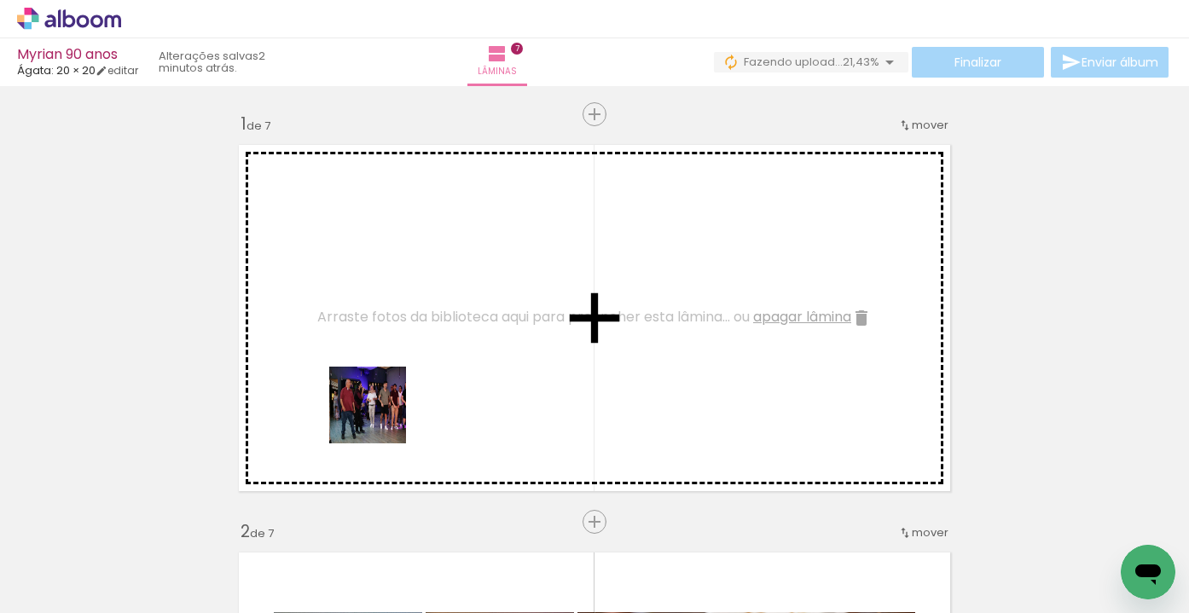
drag, startPoint x: 373, startPoint y: 559, endPoint x: 403, endPoint y: 309, distance: 252.5
click at [403, 309] on quentale-workspace at bounding box center [594, 306] width 1189 height 613
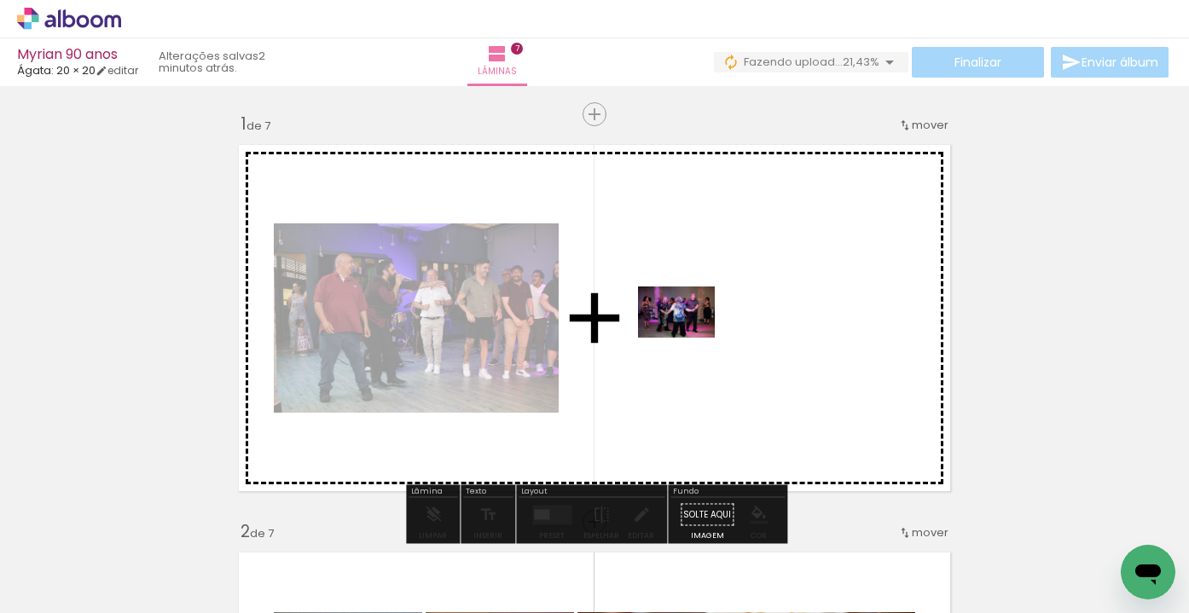
drag, startPoint x: 223, startPoint y: 503, endPoint x: 696, endPoint y: 333, distance: 502.7
click at [696, 333] on quentale-workspace at bounding box center [594, 306] width 1189 height 613
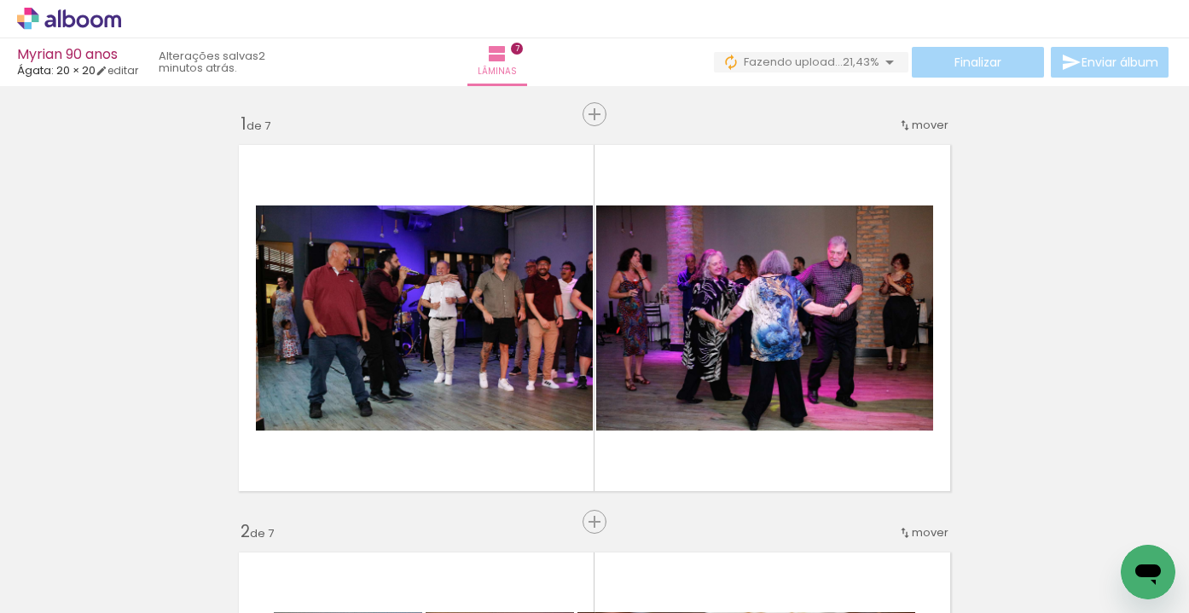
click at [252, 537] on div at bounding box center [252, 555] width 56 height 84
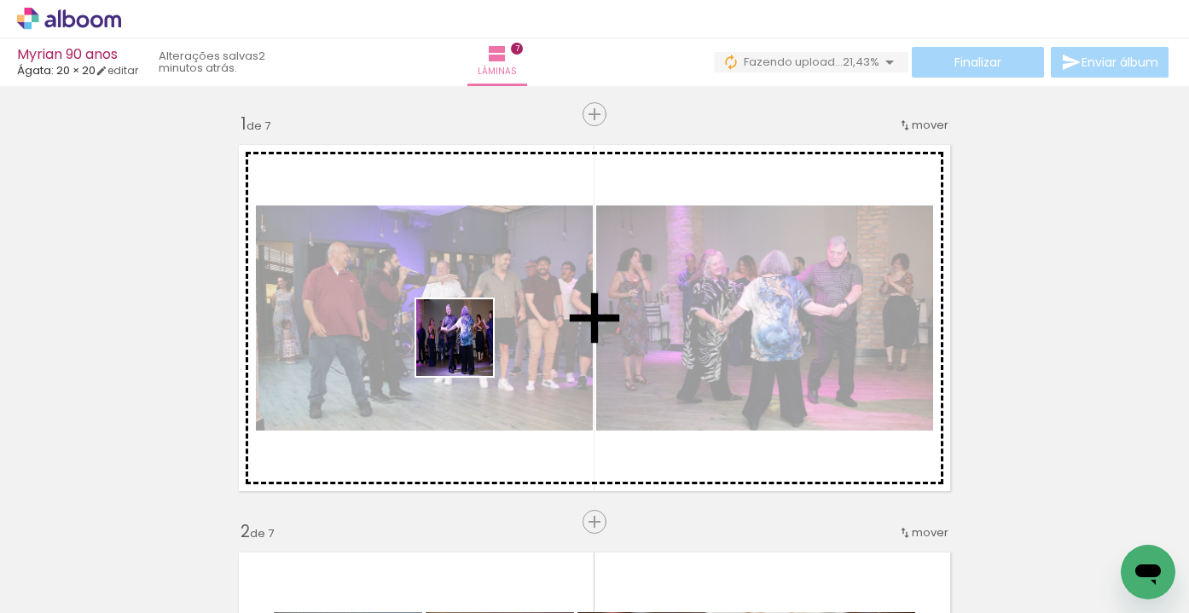
drag, startPoint x: 386, startPoint y: 570, endPoint x: 474, endPoint y: 328, distance: 256.8
click at [474, 328] on quentale-workspace at bounding box center [594, 306] width 1189 height 613
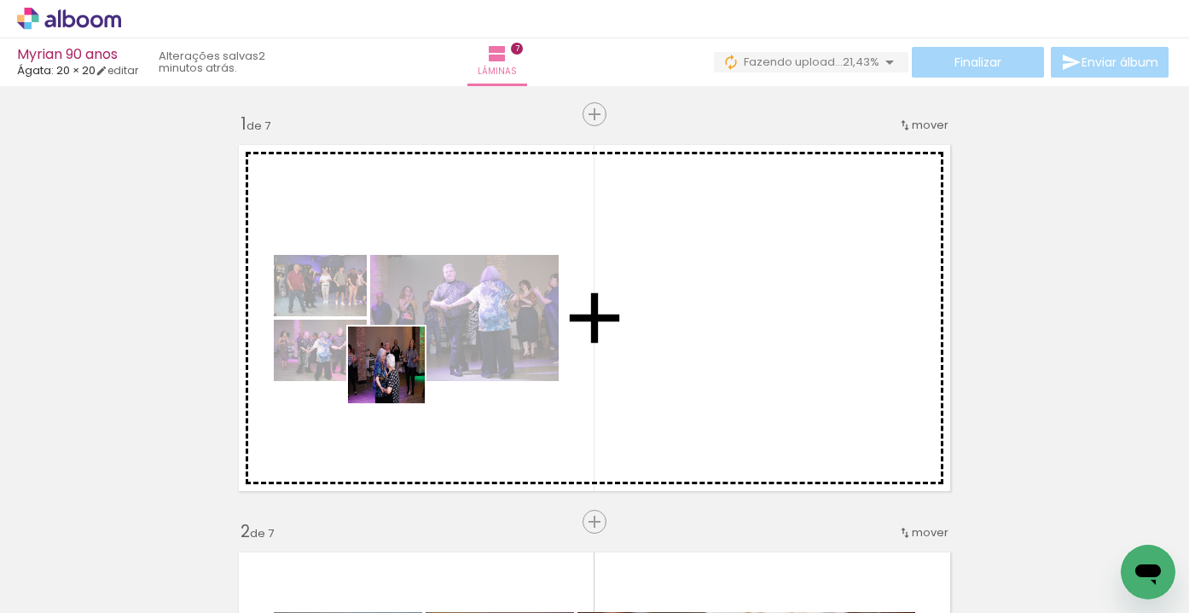
drag, startPoint x: 281, startPoint y: 580, endPoint x: 399, endPoint y: 376, distance: 235.3
click at [400, 376] on quentale-workspace at bounding box center [594, 306] width 1189 height 613
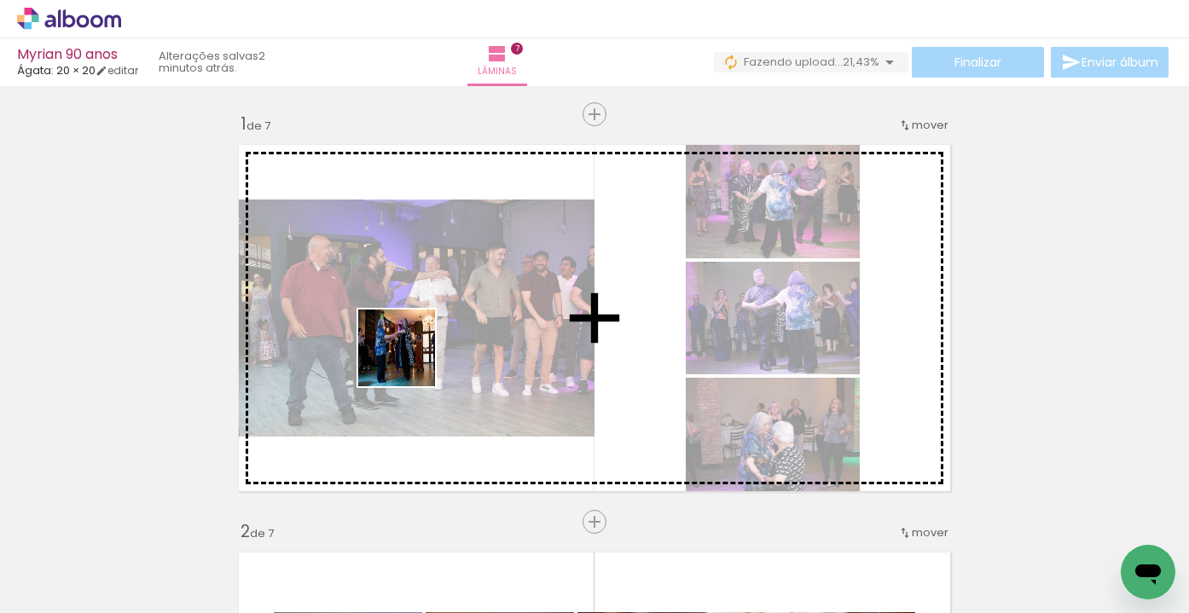
drag, startPoint x: 193, startPoint y: 563, endPoint x: 423, endPoint y: 344, distance: 317.2
click at [422, 347] on quentale-workspace at bounding box center [594, 306] width 1189 height 613
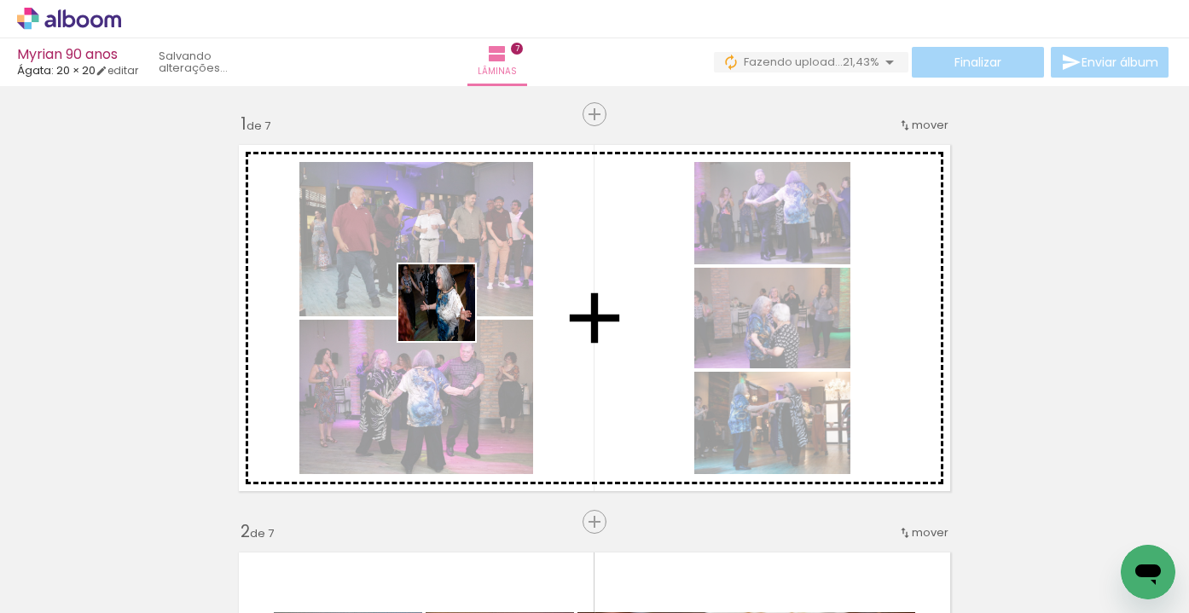
drag, startPoint x: 124, startPoint y: 563, endPoint x: 460, endPoint y: 305, distance: 423.3
click at [460, 309] on quentale-workspace at bounding box center [594, 306] width 1189 height 613
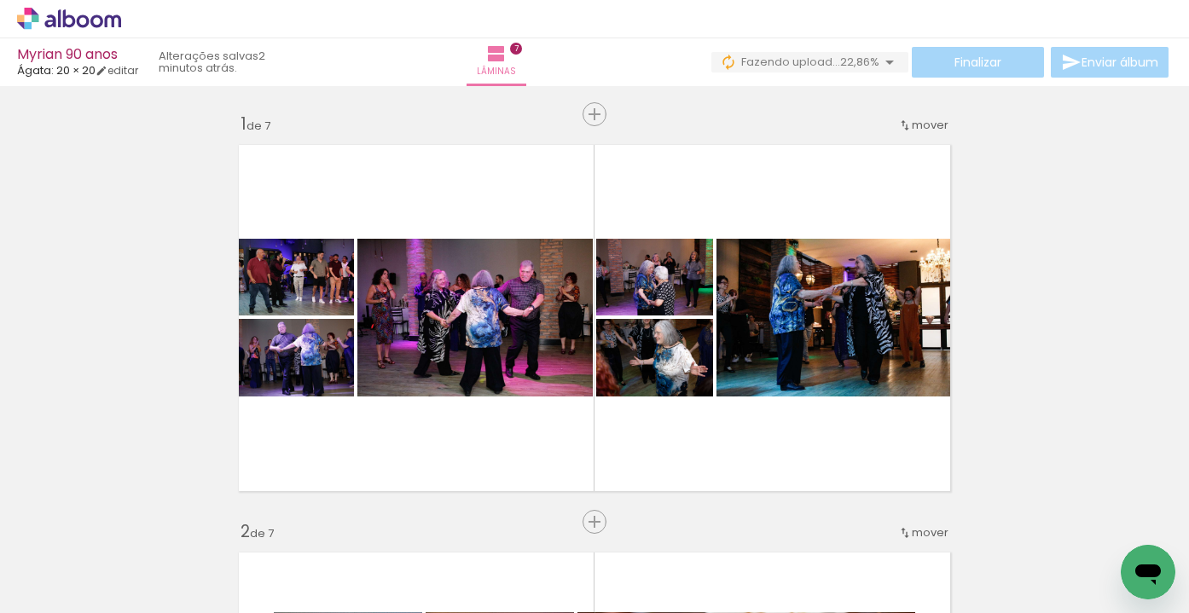
click at [199, 571] on div at bounding box center [178, 556] width 84 height 56
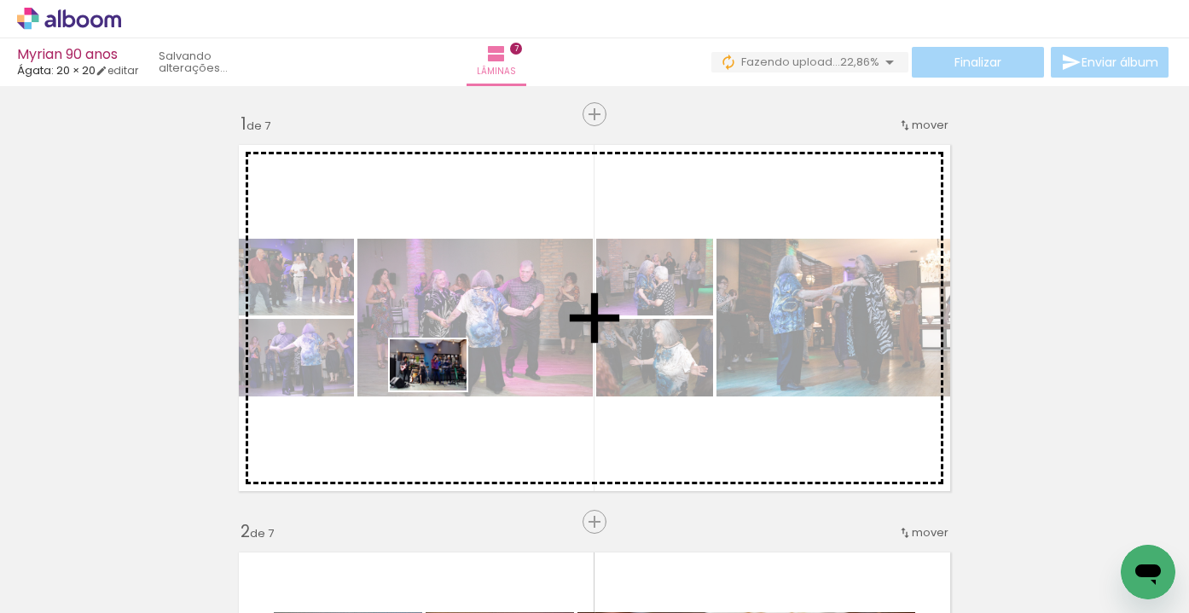
drag, startPoint x: 363, startPoint y: 576, endPoint x: 441, endPoint y: 391, distance: 201.4
click at [441, 391] on quentale-workspace at bounding box center [594, 306] width 1189 height 613
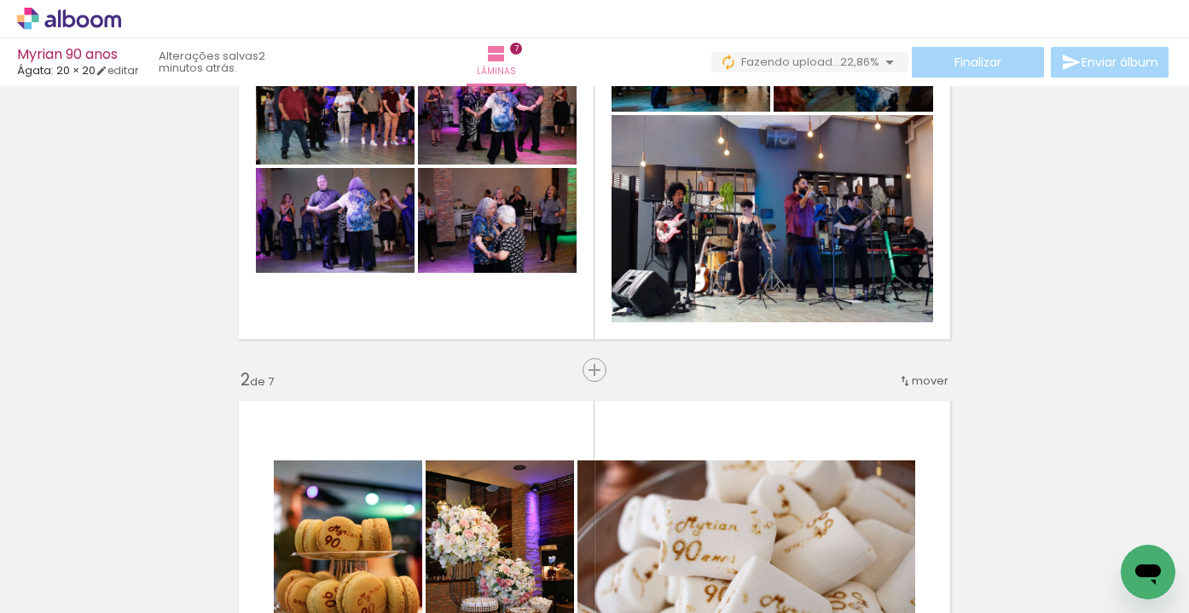
scroll to position [205, 0]
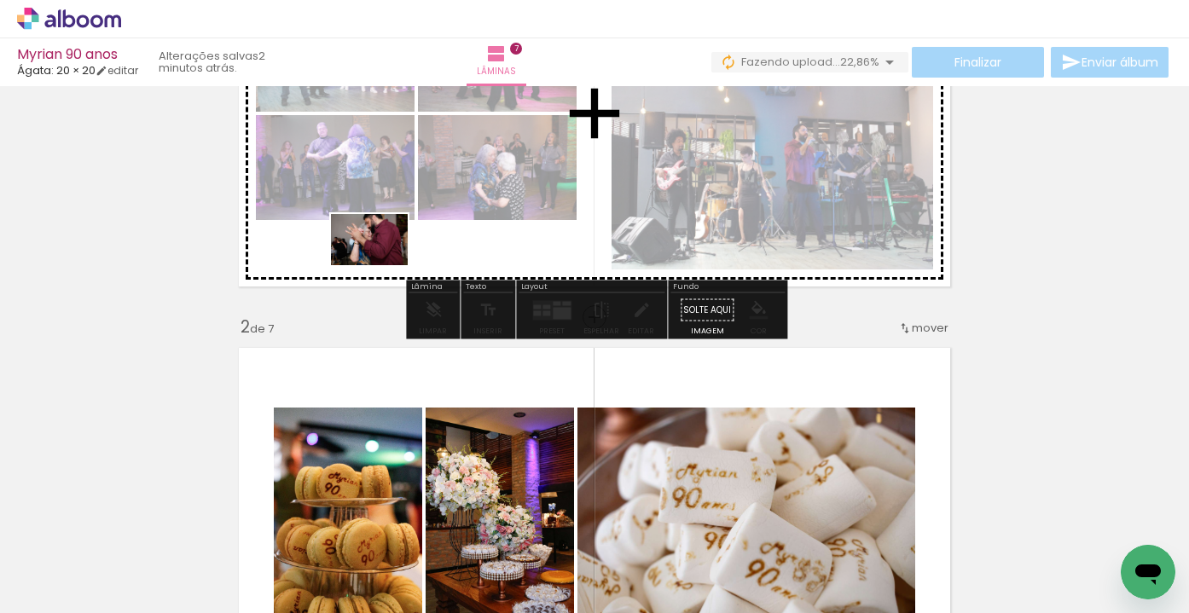
drag, startPoint x: 245, startPoint y: 565, endPoint x: 378, endPoint y: 265, distance: 328.3
click at [383, 260] on quentale-workspace at bounding box center [594, 306] width 1189 height 613
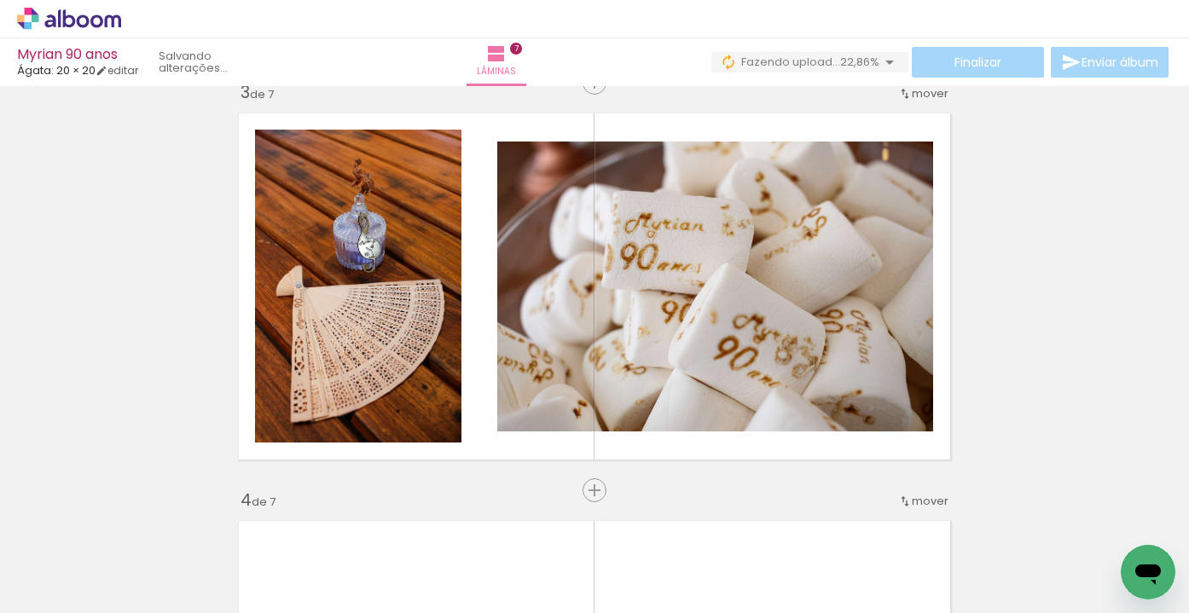
scroll to position [602, 0]
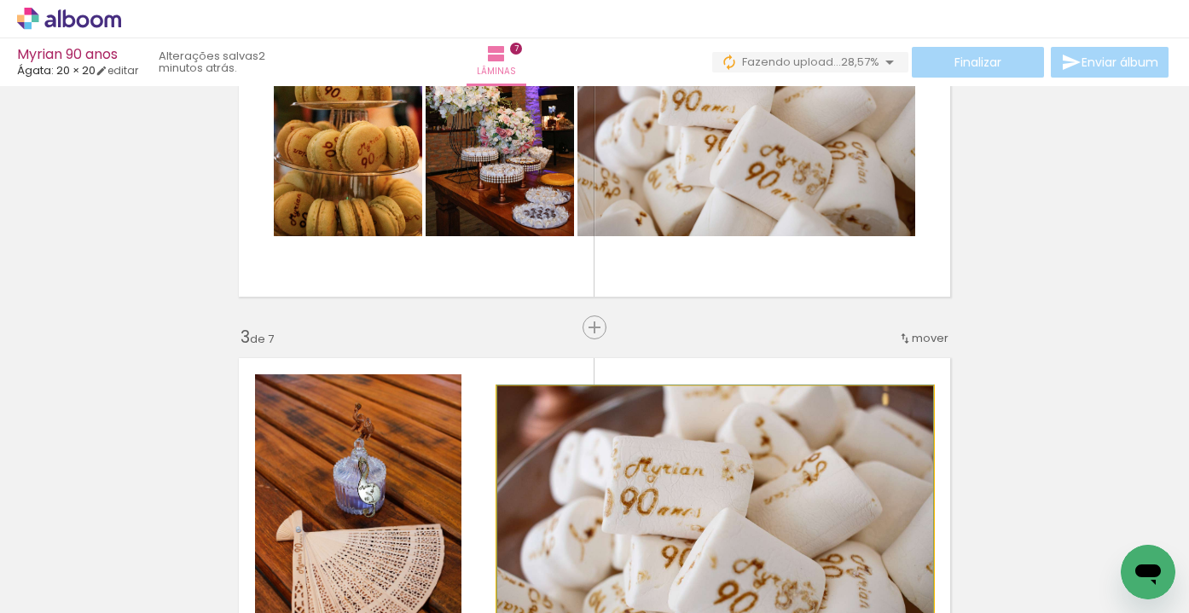
click at [731, 417] on quentale-photo at bounding box center [715, 531] width 436 height 290
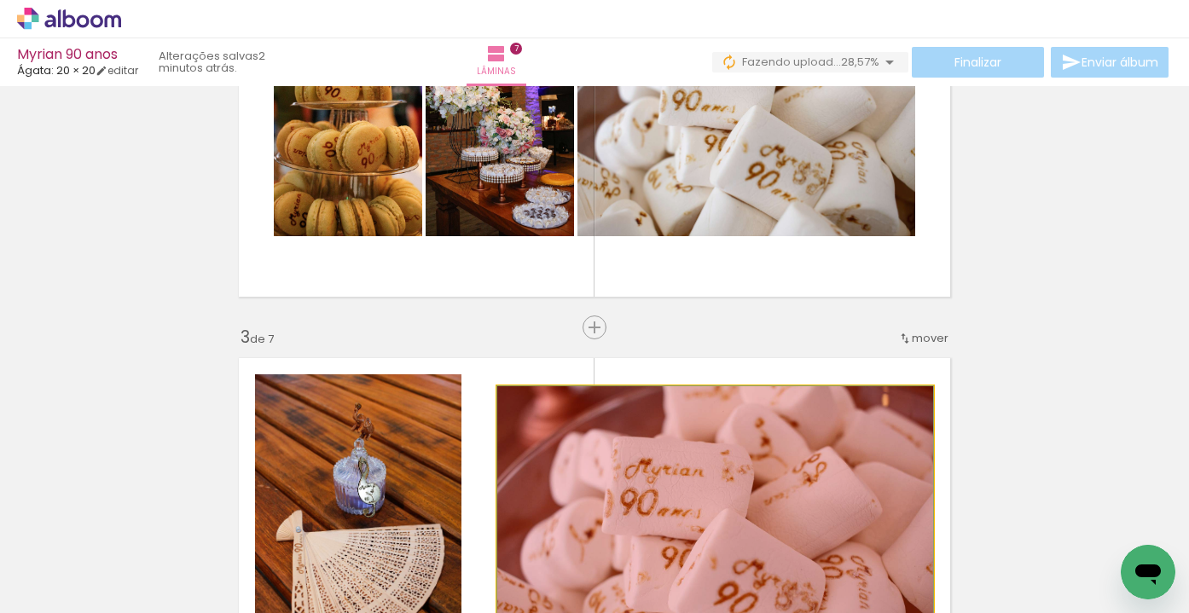
drag, startPoint x: 731, startPoint y: 417, endPoint x: 703, endPoint y: 529, distance: 116.0
click at [703, 529] on quentale-workspace at bounding box center [594, 306] width 1189 height 613
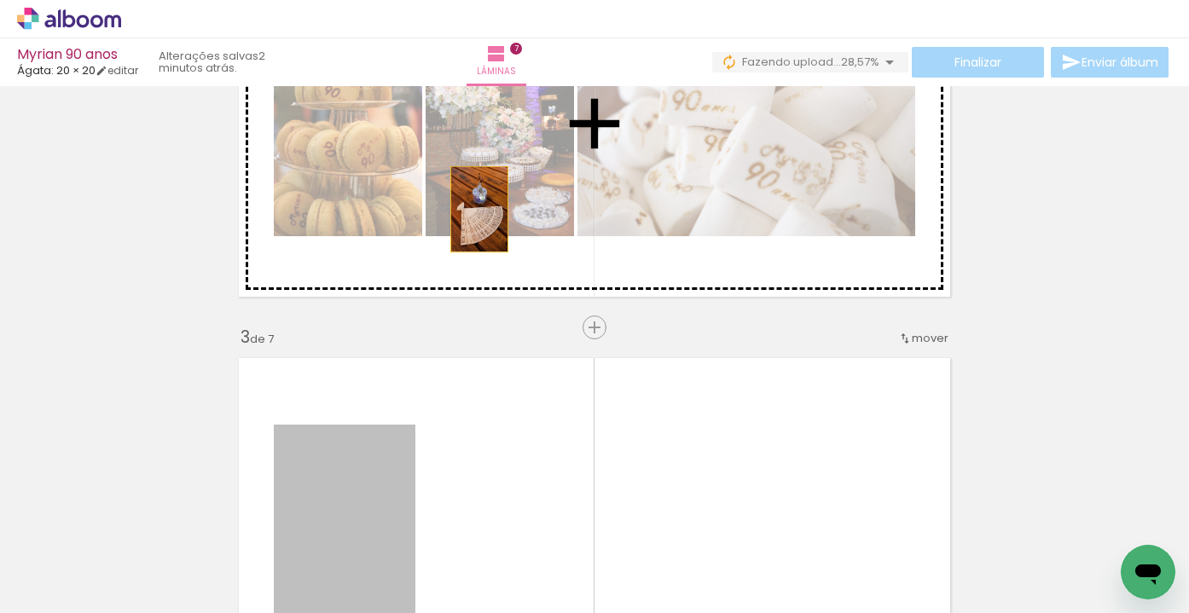
drag, startPoint x: 356, startPoint y: 469, endPoint x: 483, endPoint y: 188, distance: 308.7
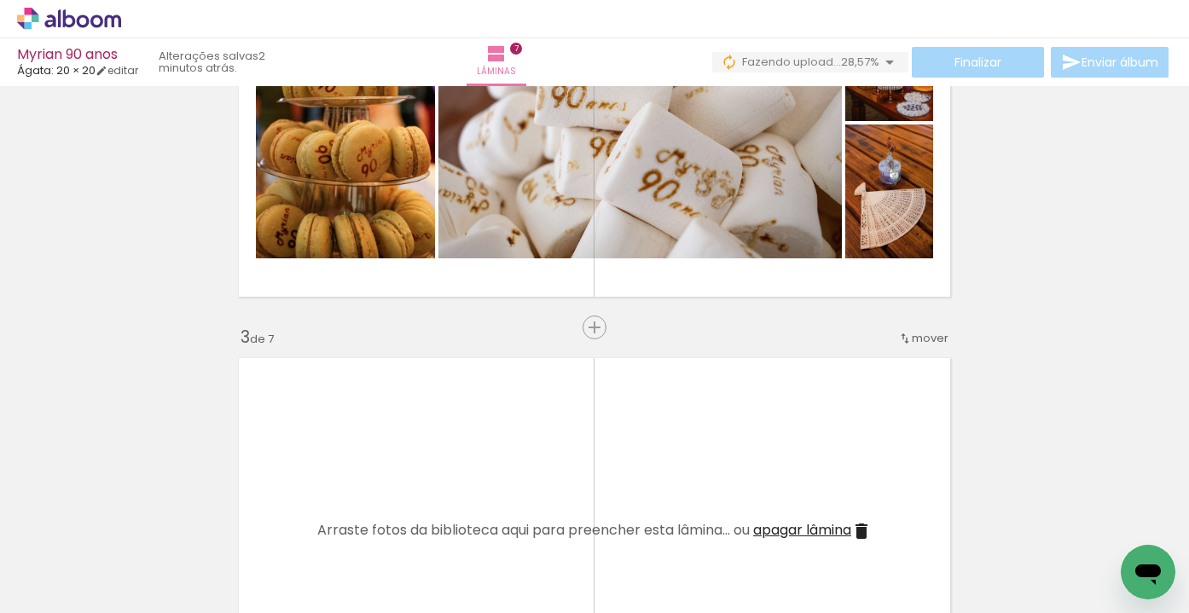
click at [831, 397] on quentale-layouter at bounding box center [594, 531] width 730 height 365
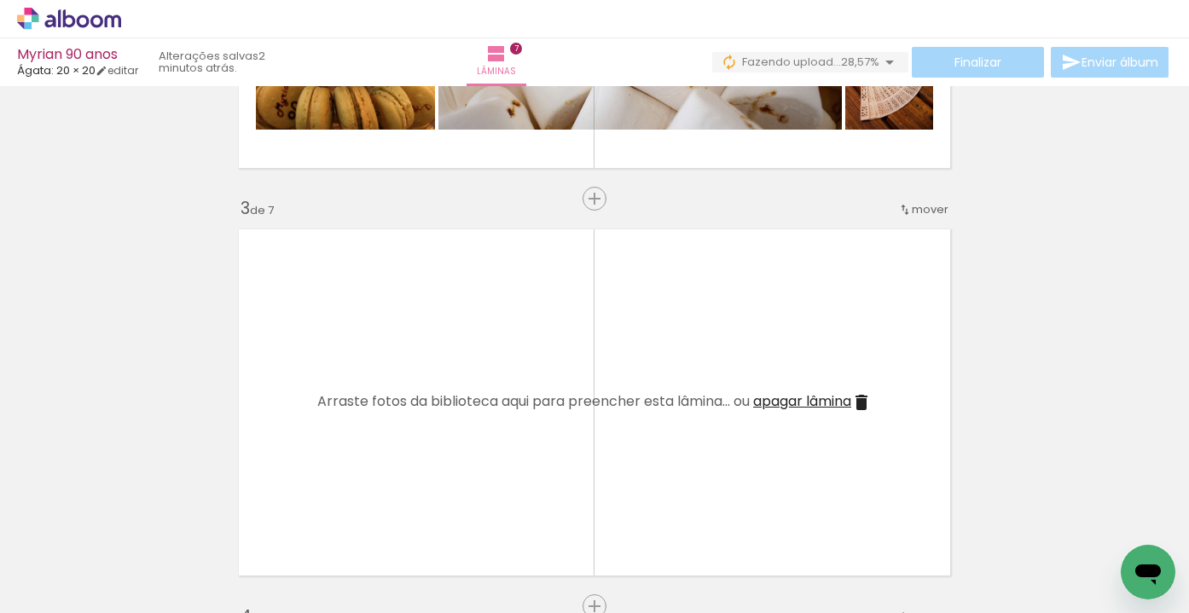
scroll to position [738, 0]
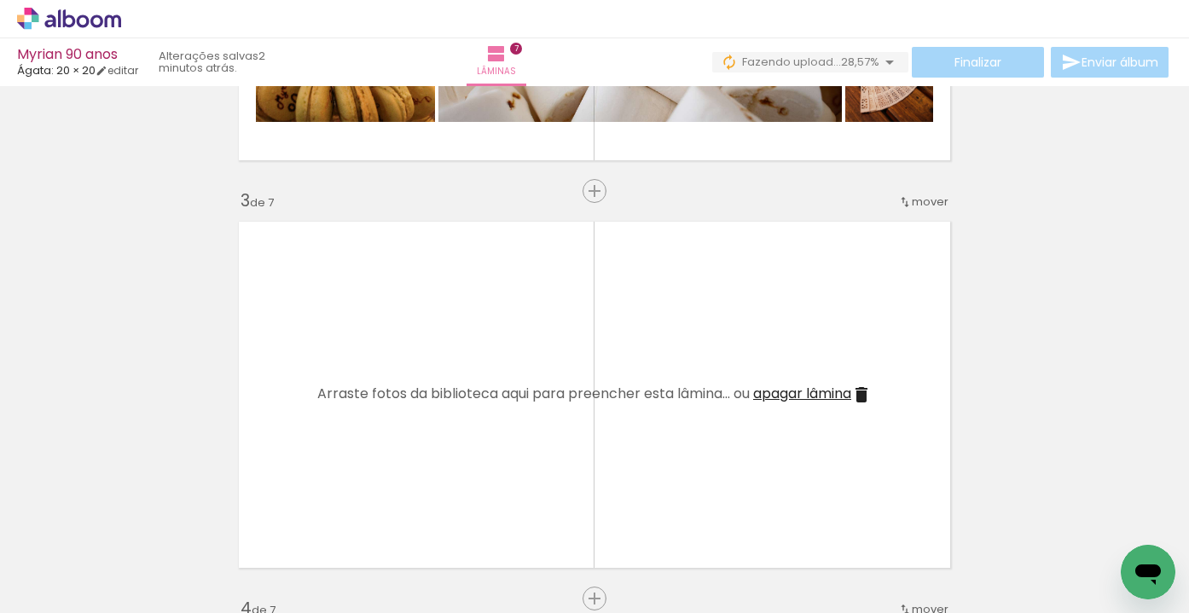
click at [868, 397] on iron-icon at bounding box center [861, 395] width 20 height 20
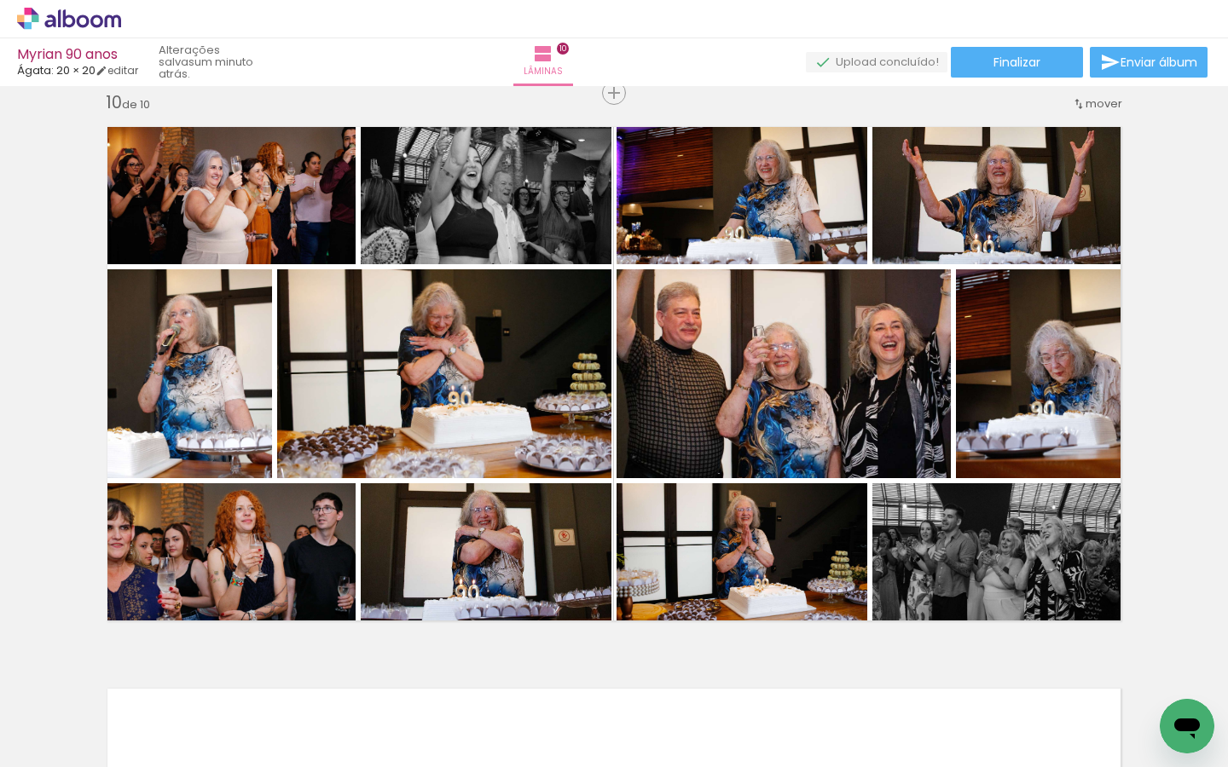
scroll to position [0, 730]
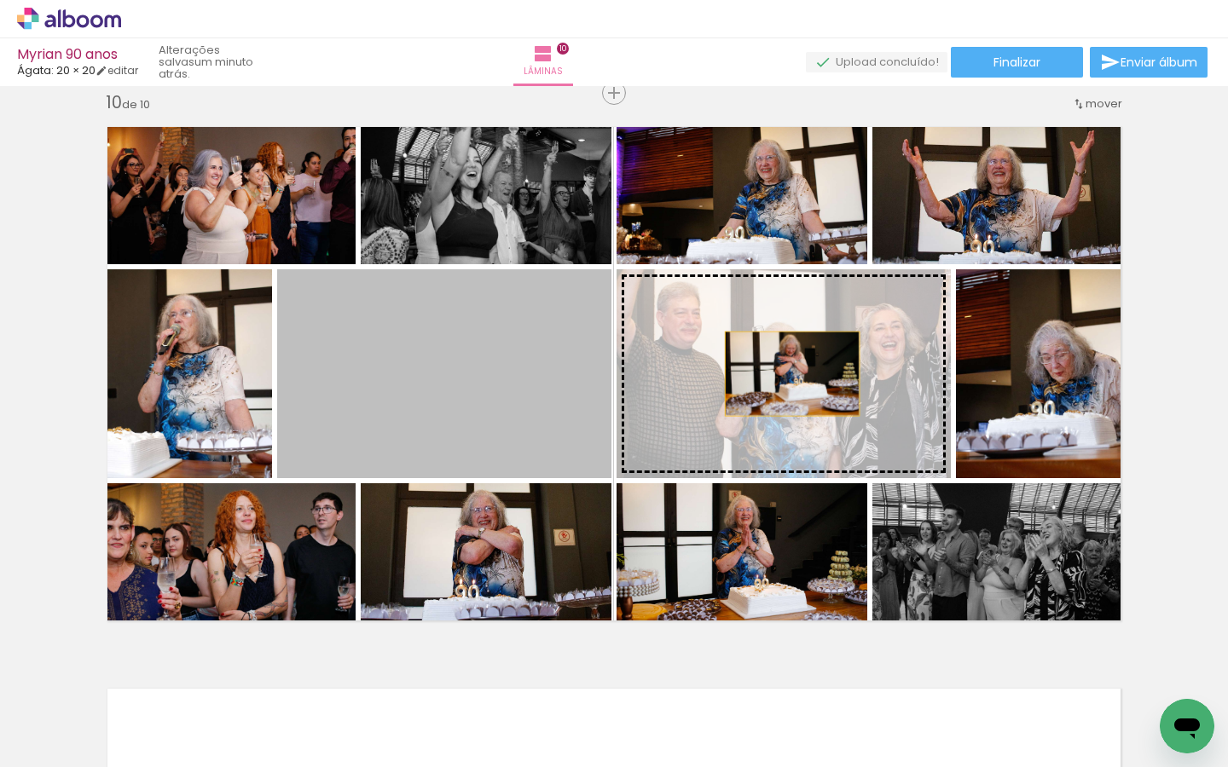
drag, startPoint x: 550, startPoint y: 392, endPoint x: 796, endPoint y: 375, distance: 246.1
click at [0, 0] on slot at bounding box center [0, 0] width 0 height 0
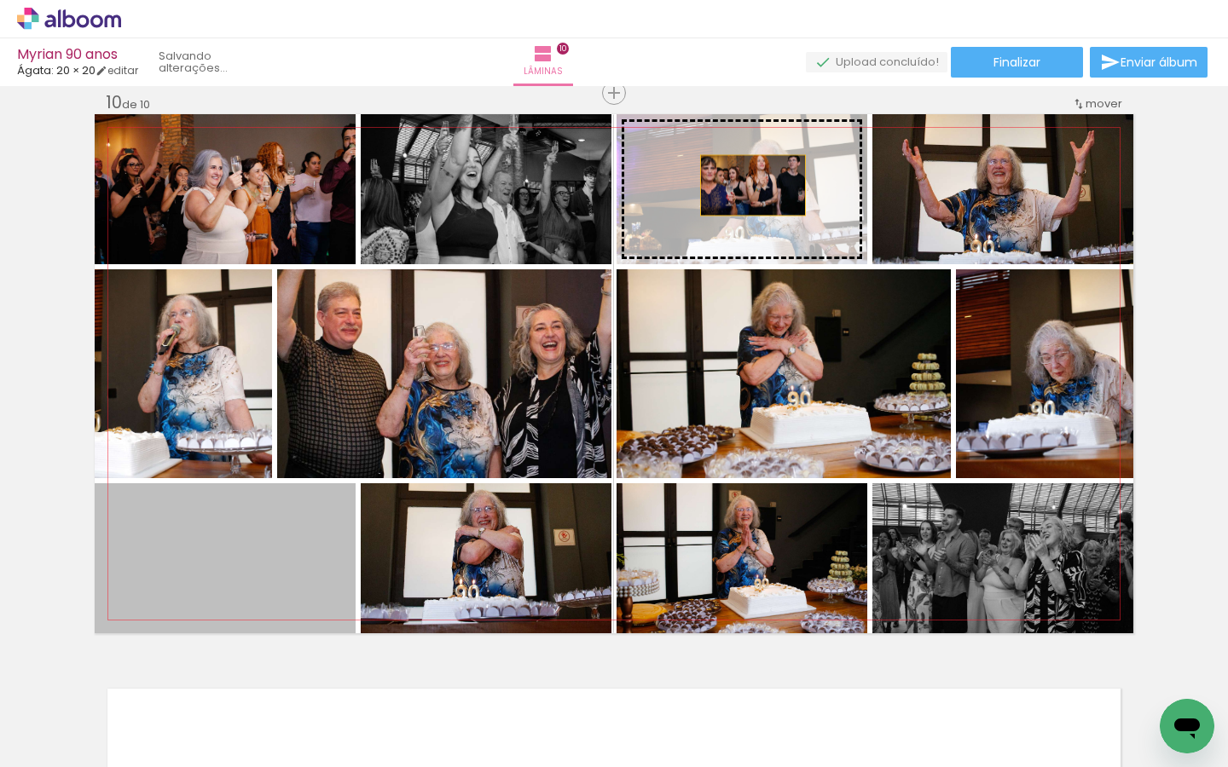
drag, startPoint x: 278, startPoint y: 593, endPoint x: 749, endPoint y: 184, distance: 623.7
click at [0, 0] on slot at bounding box center [0, 0] width 0 height 0
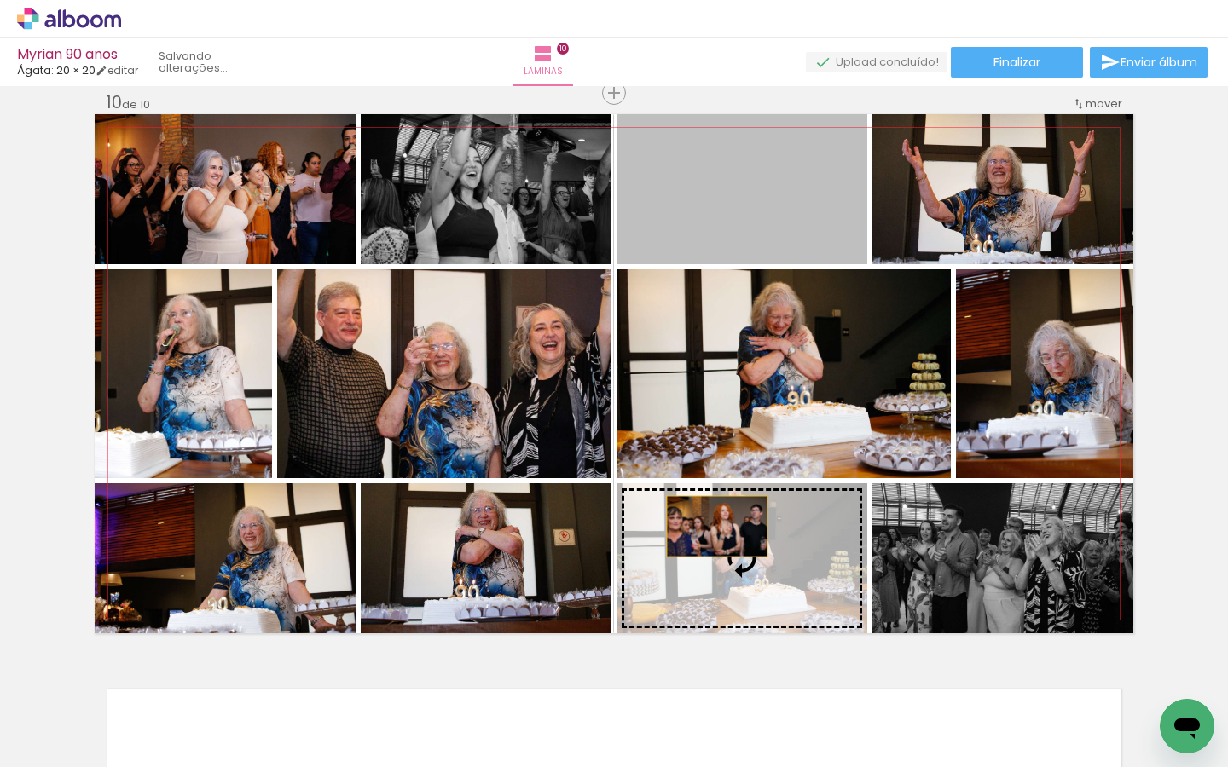
drag, startPoint x: 727, startPoint y: 189, endPoint x: 716, endPoint y: 529, distance: 339.5
click at [0, 0] on slot at bounding box center [0, 0] width 0 height 0
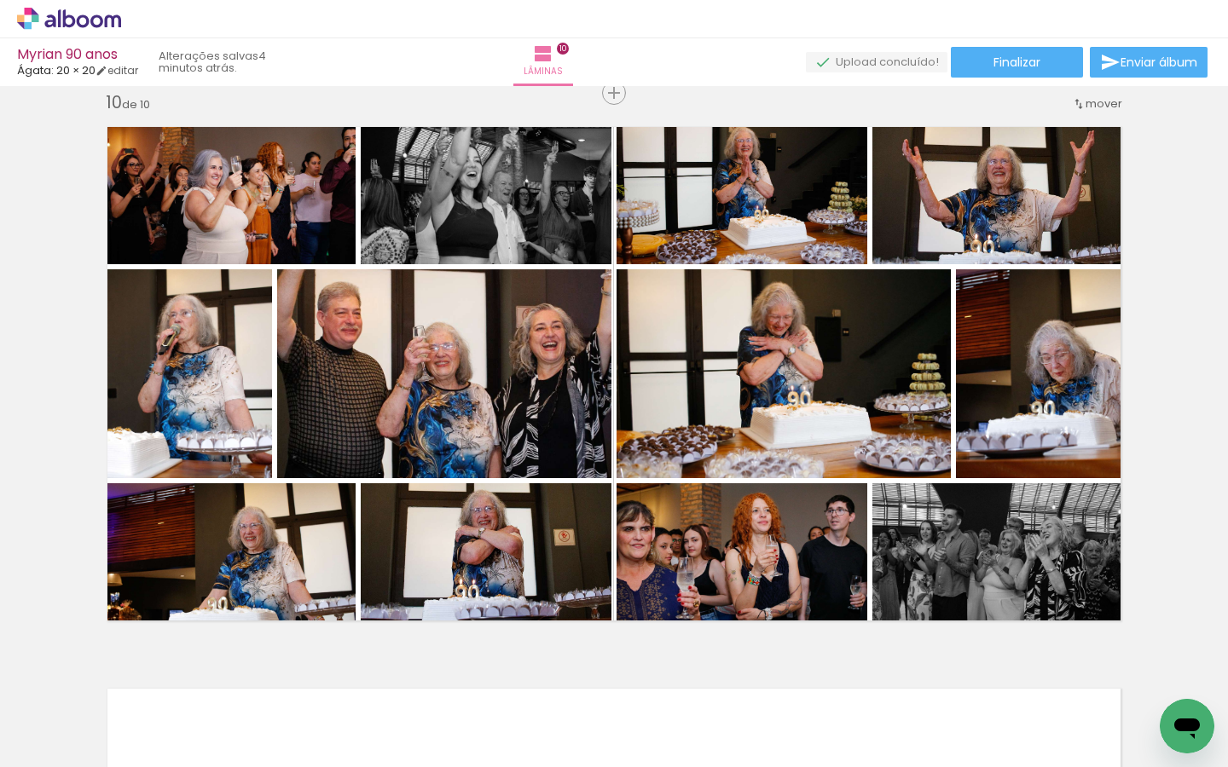
scroll to position [0, 730]
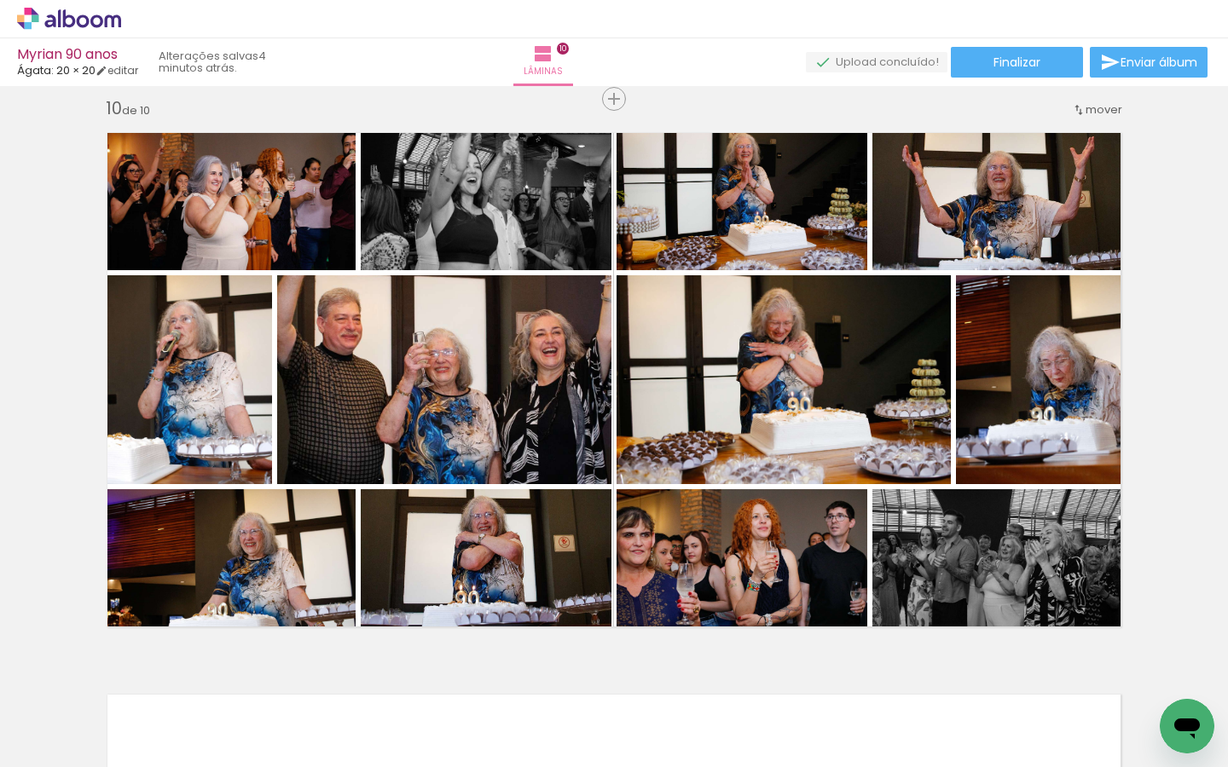
scroll to position [5078, 0]
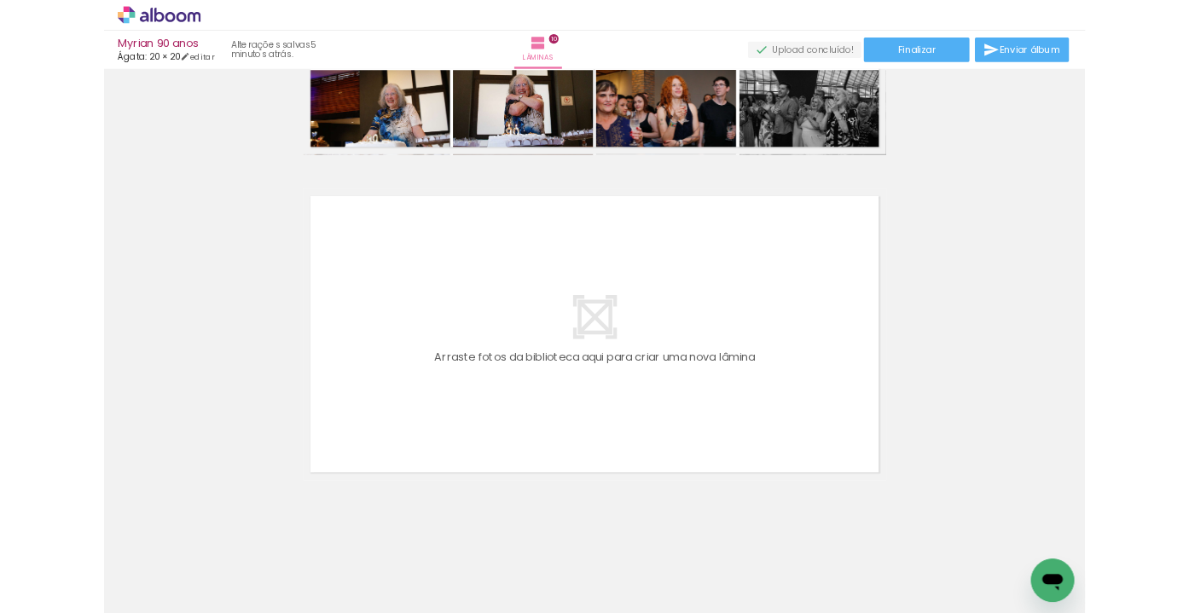
scroll to position [4129, 0]
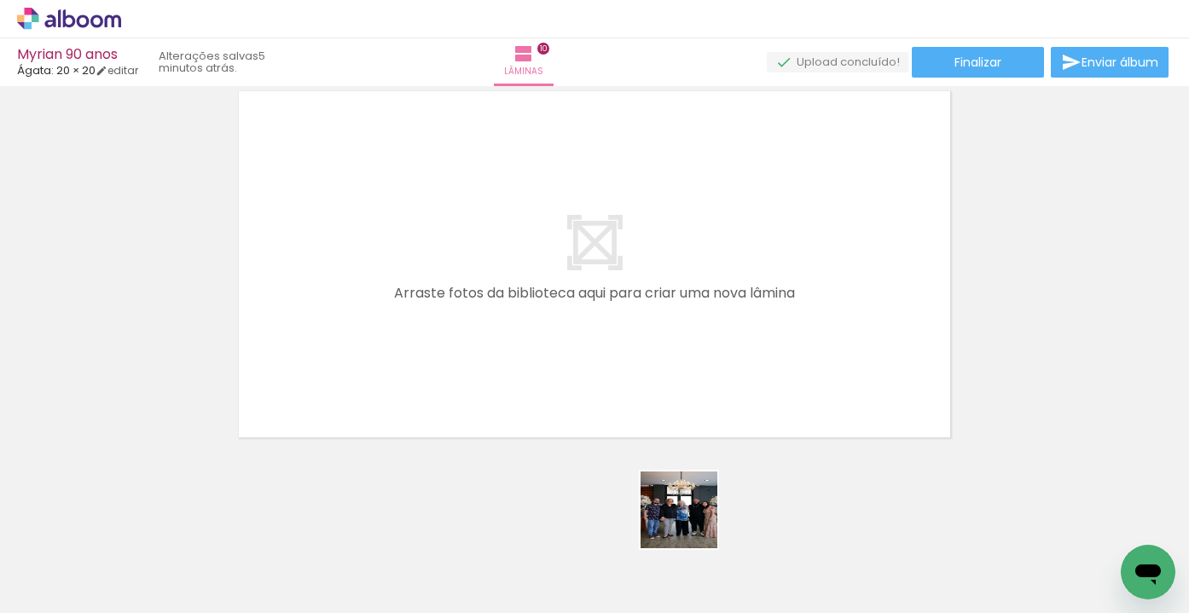
drag, startPoint x: 689, startPoint y: 539, endPoint x: 691, endPoint y: 523, distance: 16.4
click at [691, 523] on div at bounding box center [682, 555] width 56 height 84
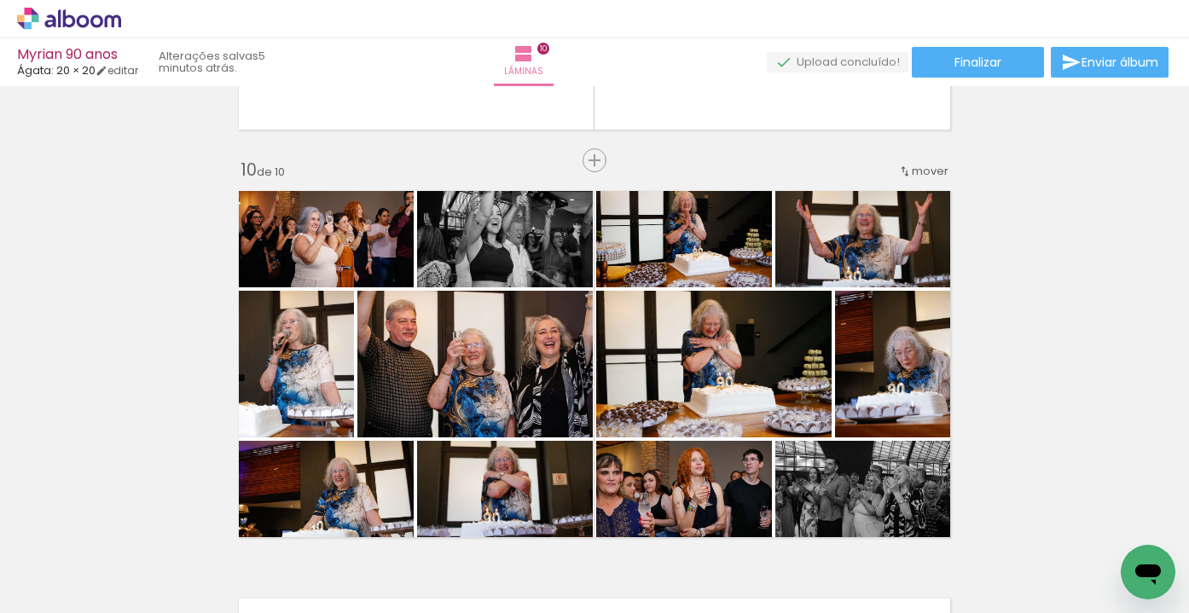
scroll to position [3621, 0]
